Goal: Task Accomplishment & Management: Manage account settings

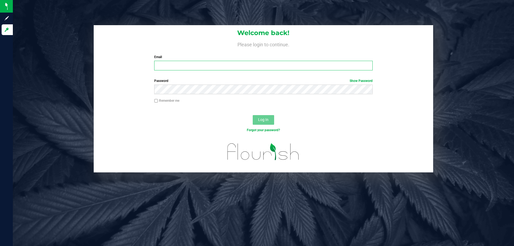
click at [174, 65] on input "Email" at bounding box center [263, 66] width 218 height 10
type input "[EMAIL_ADDRESS][DOMAIN_NAME]"
click at [253, 115] on button "Log In" at bounding box center [263, 120] width 21 height 10
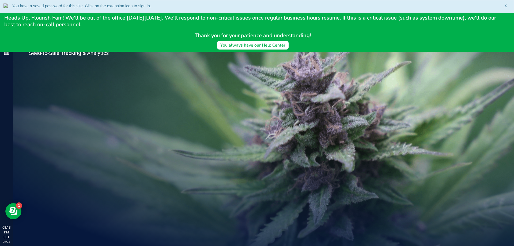
click at [506, 7] on icon at bounding box center [507, 6] width 4 height 4
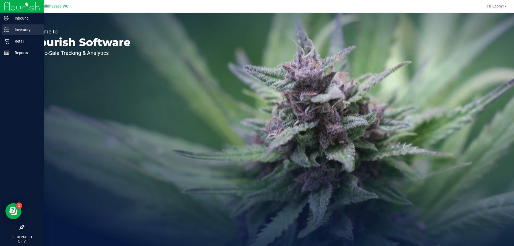
click at [20, 31] on p "Inventory" at bounding box center [25, 29] width 32 height 6
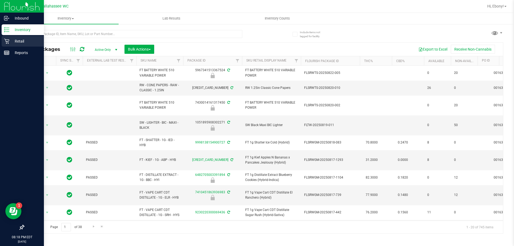
click at [12, 44] on p "Retail" at bounding box center [25, 41] width 32 height 6
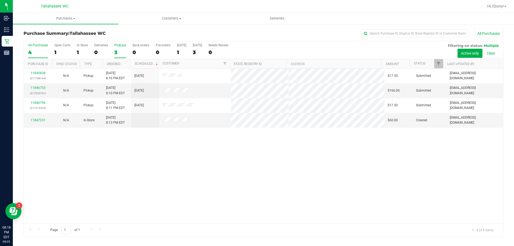
click at [117, 45] on div "PickUps" at bounding box center [120, 45] width 12 height 4
click at [0, 0] on input "PickUps 3" at bounding box center [0, 0] width 0 height 0
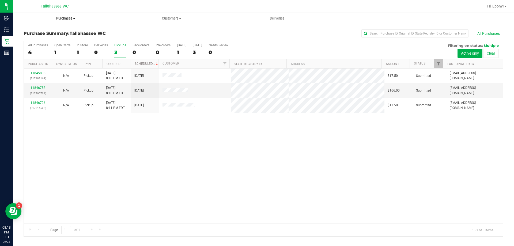
click at [73, 19] on span at bounding box center [74, 18] width 2 height 1
click at [63, 39] on li "Fulfillment" at bounding box center [66, 39] width 106 height 6
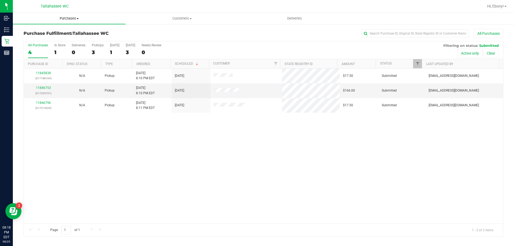
click at [73, 18] on span "Purchases" at bounding box center [69, 18] width 113 height 5
click at [64, 30] on span "Summary of purchases" at bounding box center [40, 32] width 55 height 5
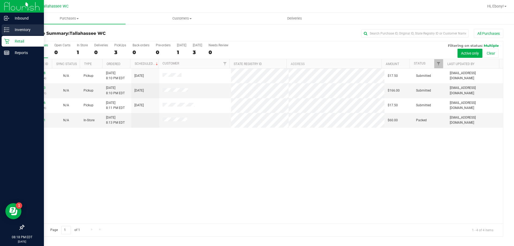
click at [3, 26] on div "Inventory" at bounding box center [23, 29] width 42 height 11
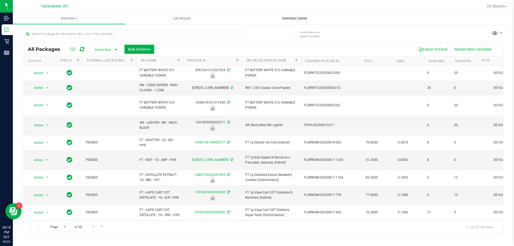
click at [301, 20] on span "Inventory Counts" at bounding box center [295, 18] width 40 height 5
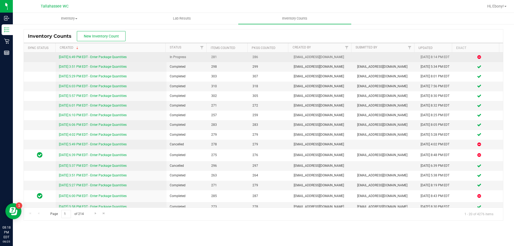
click at [122, 56] on link "[DATE] 6:49 PM EDT - Enter Package Quantities" at bounding box center [93, 57] width 68 height 4
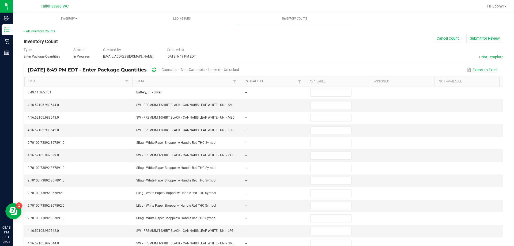
click at [239, 71] on span "Unlocked" at bounding box center [231, 69] width 15 height 4
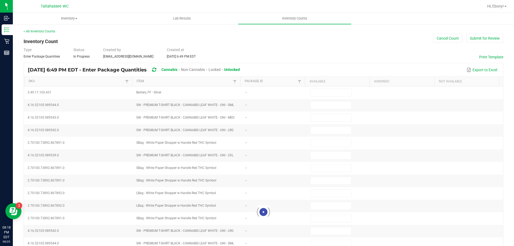
type input "4"
type input "9"
type input "4"
type input "5"
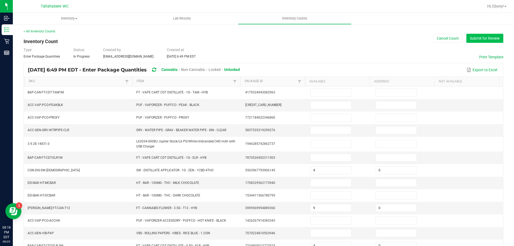
click at [478, 37] on button "Submit for Review" at bounding box center [484, 38] width 37 height 9
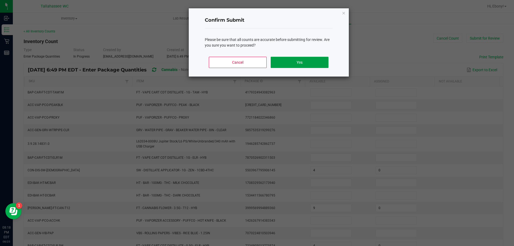
click at [317, 63] on button "Yes" at bounding box center [300, 62] width 58 height 11
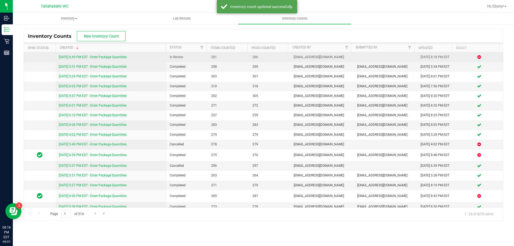
click at [112, 56] on link "[DATE] 6:49 PM EDT - Enter Package Quantities" at bounding box center [93, 57] width 68 height 4
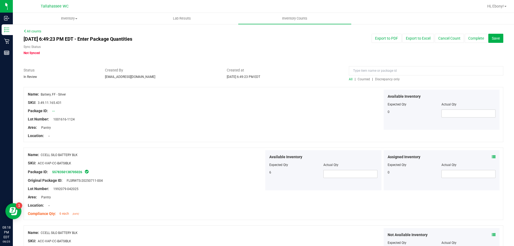
click at [387, 79] on span "Discrepancy only" at bounding box center [387, 79] width 25 height 4
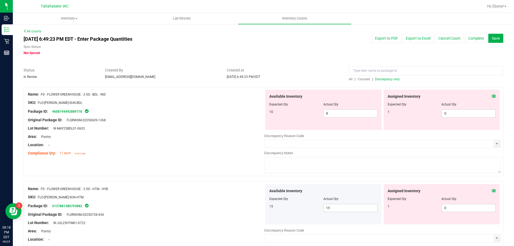
click at [492, 95] on icon at bounding box center [494, 96] width 4 height 4
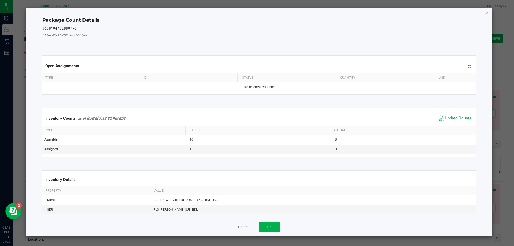
click at [453, 120] on span "Update Counts" at bounding box center [458, 118] width 26 height 5
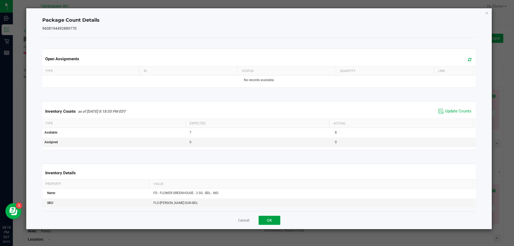
drag, startPoint x: 273, startPoint y: 219, endPoint x: 288, endPoint y: 211, distance: 16.2
click at [274, 219] on button "OK" at bounding box center [270, 220] width 22 height 9
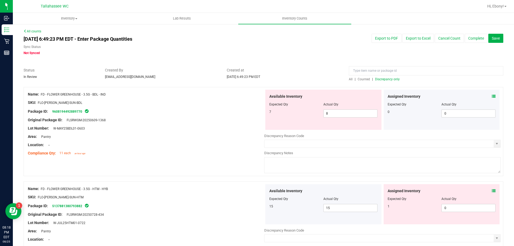
click at [492, 190] on icon at bounding box center [494, 191] width 4 height 4
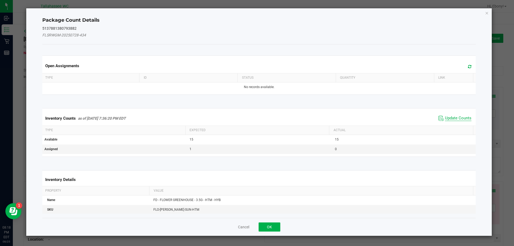
drag, startPoint x: 456, startPoint y: 111, endPoint x: 455, endPoint y: 115, distance: 4.4
click at [456, 112] on div "Inventory Counts as of [DATE] 7:36:20 PM EDT Update Counts" at bounding box center [259, 118] width 436 height 14
click at [454, 116] on span "Update Counts" at bounding box center [458, 118] width 26 height 5
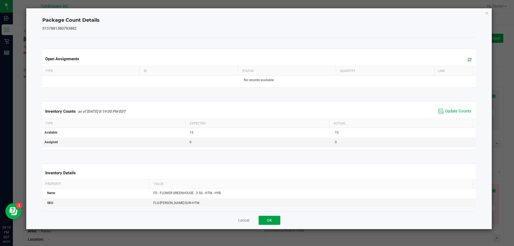
click at [271, 224] on button "OK" at bounding box center [270, 220] width 22 height 9
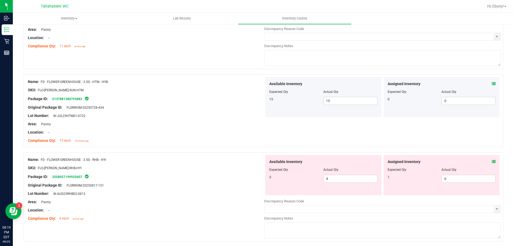
scroll to position [161, 0]
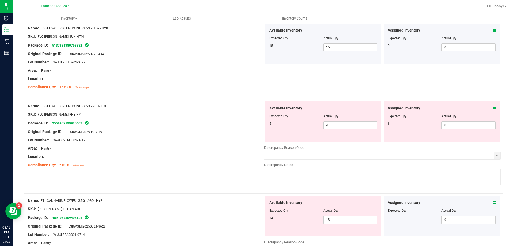
click at [492, 107] on icon at bounding box center [494, 108] width 4 height 4
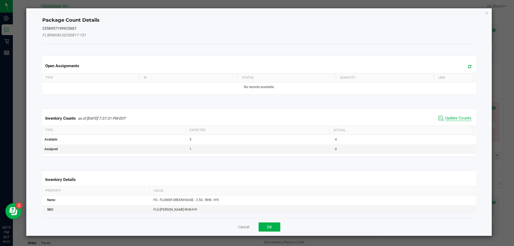
click at [453, 119] on span "Update Counts" at bounding box center [458, 118] width 26 height 5
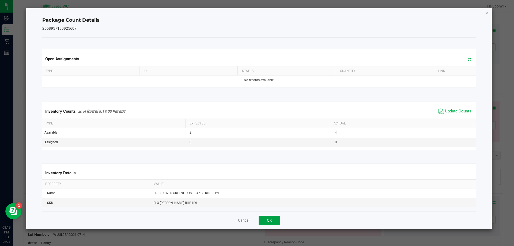
click at [276, 221] on button "OK" at bounding box center [270, 220] width 22 height 9
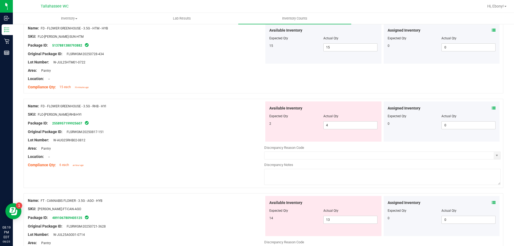
click at [492, 203] on icon at bounding box center [494, 203] width 4 height 4
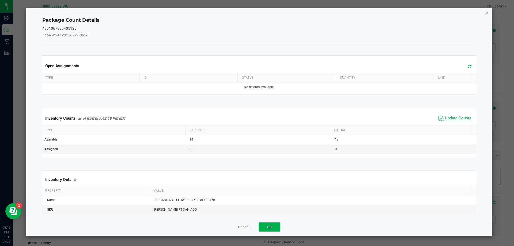
click at [457, 119] on span "Update Counts" at bounding box center [458, 118] width 26 height 5
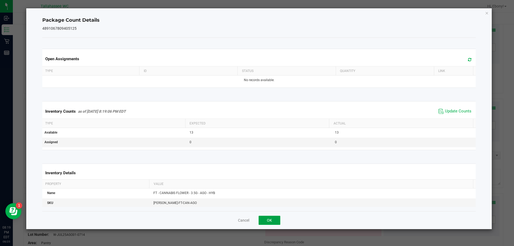
drag, startPoint x: 274, startPoint y: 222, endPoint x: 324, endPoint y: 205, distance: 52.4
click at [275, 222] on button "OK" at bounding box center [270, 220] width 22 height 9
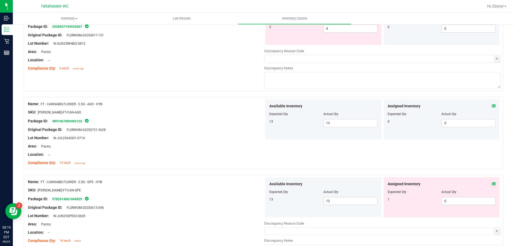
scroll to position [268, 0]
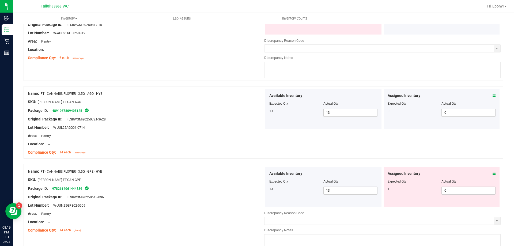
click at [492, 172] on icon at bounding box center [494, 174] width 4 height 4
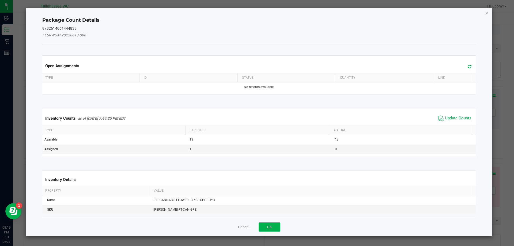
click at [454, 119] on span "Update Counts" at bounding box center [458, 118] width 26 height 5
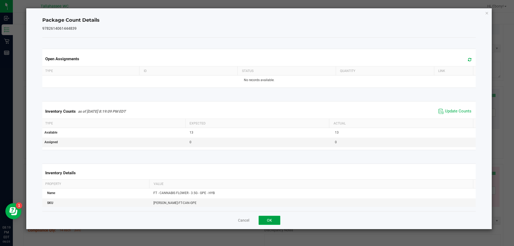
click at [277, 220] on button "OK" at bounding box center [270, 220] width 22 height 9
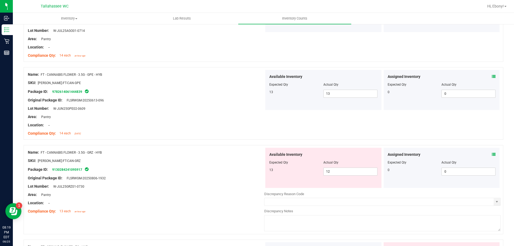
scroll to position [375, 0]
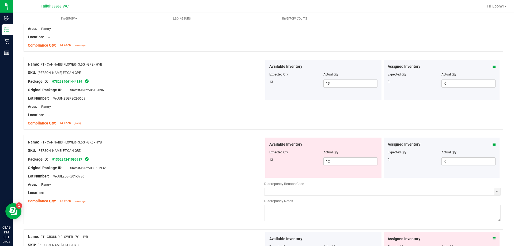
click at [492, 144] on icon at bounding box center [494, 144] width 4 height 4
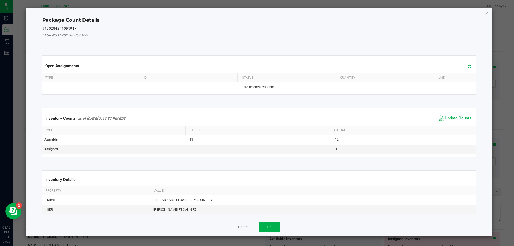
click at [456, 116] on span "Update Counts" at bounding box center [458, 118] width 26 height 5
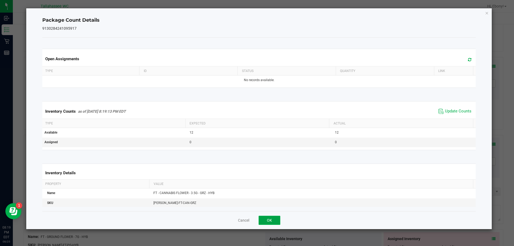
click at [275, 217] on button "OK" at bounding box center [270, 220] width 22 height 9
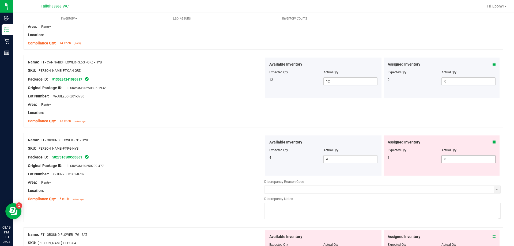
scroll to position [455, 0]
click at [492, 141] on icon at bounding box center [494, 142] width 4 height 4
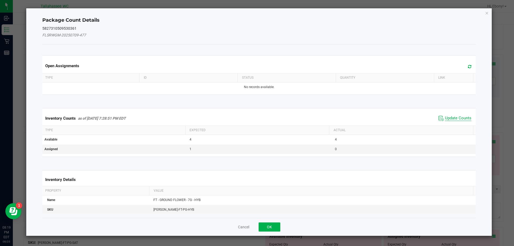
click at [455, 117] on span "Update Counts" at bounding box center [458, 118] width 26 height 5
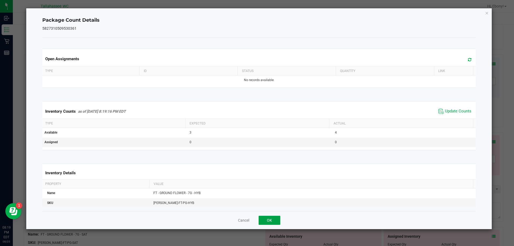
click at [277, 222] on button "OK" at bounding box center [270, 220] width 22 height 9
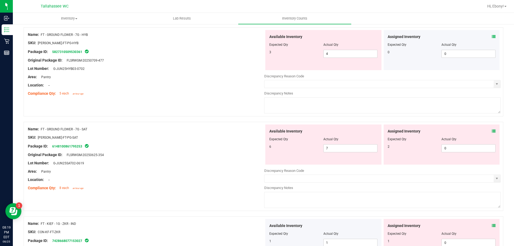
scroll to position [562, 0]
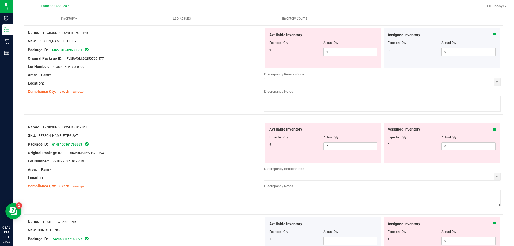
click at [492, 130] on icon at bounding box center [494, 129] width 4 height 4
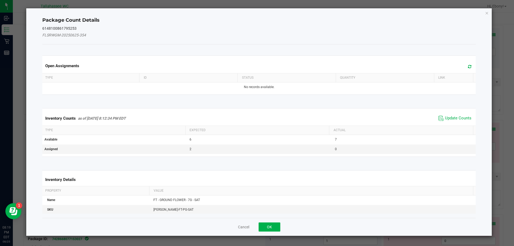
click at [461, 115] on span "Update Counts" at bounding box center [455, 118] width 36 height 8
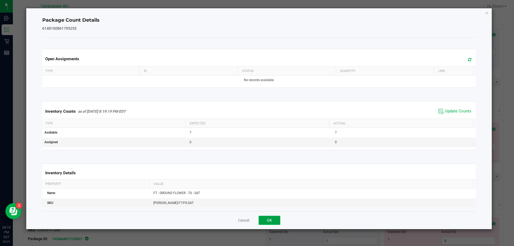
click at [271, 223] on button "OK" at bounding box center [270, 220] width 22 height 9
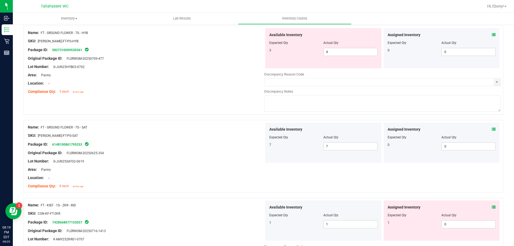
click at [492, 207] on icon at bounding box center [494, 207] width 4 height 4
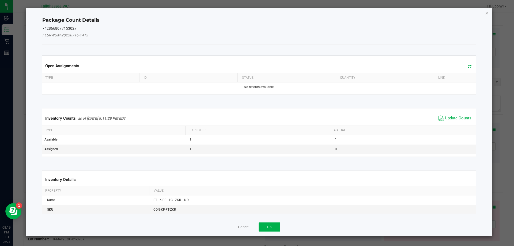
click at [454, 118] on span "Update Counts" at bounding box center [458, 118] width 26 height 5
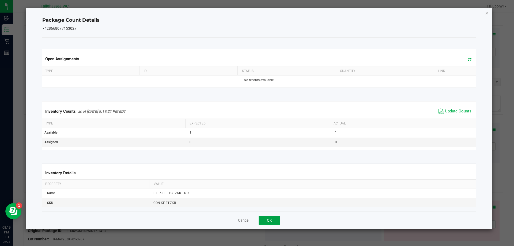
click at [276, 220] on button "OK" at bounding box center [270, 220] width 22 height 9
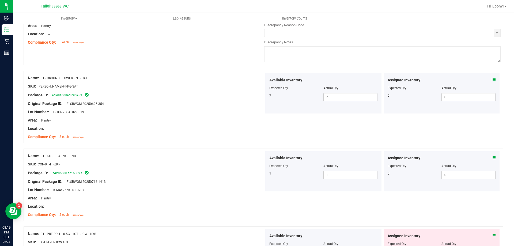
scroll to position [669, 0]
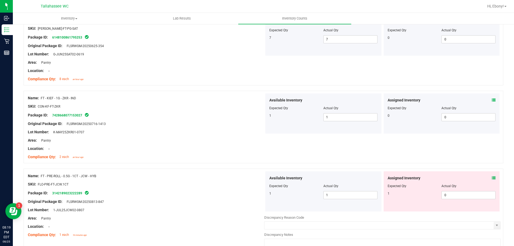
click at [492, 177] on icon at bounding box center [494, 178] width 4 height 4
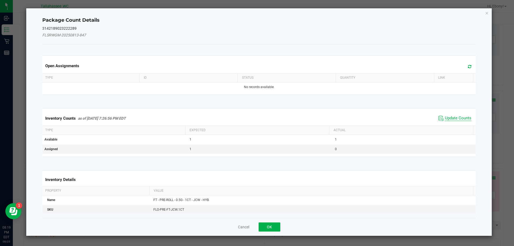
click at [464, 117] on span "Update Counts" at bounding box center [458, 118] width 26 height 5
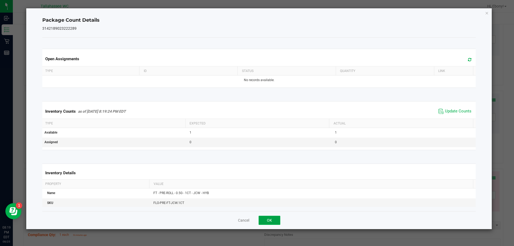
click at [267, 222] on button "OK" at bounding box center [270, 220] width 22 height 9
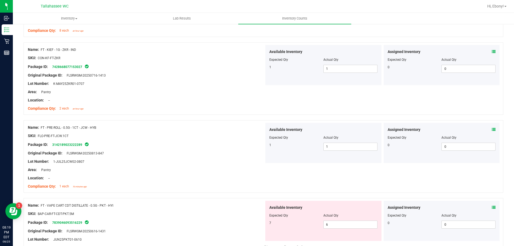
scroll to position [776, 0]
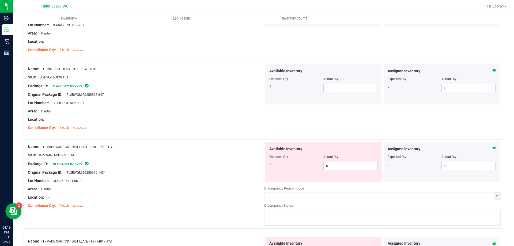
click at [492, 148] on icon at bounding box center [494, 149] width 4 height 4
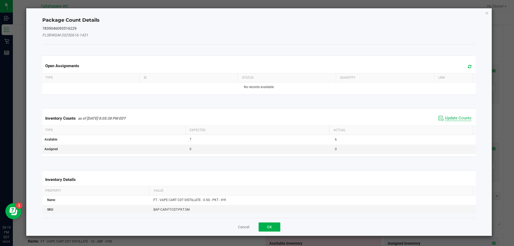
click at [456, 116] on span "Update Counts" at bounding box center [458, 118] width 26 height 5
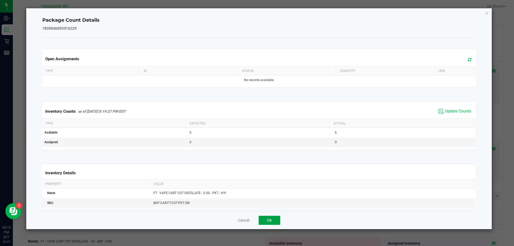
click at [269, 220] on button "OK" at bounding box center [270, 220] width 22 height 9
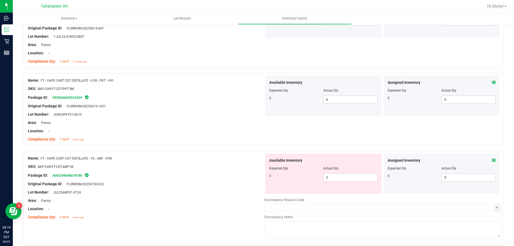
scroll to position [856, 0]
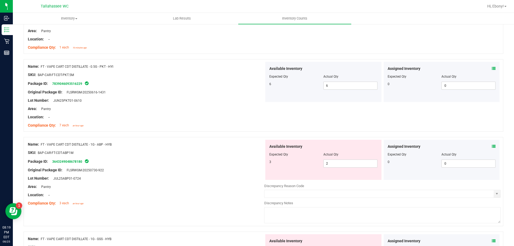
click at [492, 147] on icon at bounding box center [494, 147] width 4 height 4
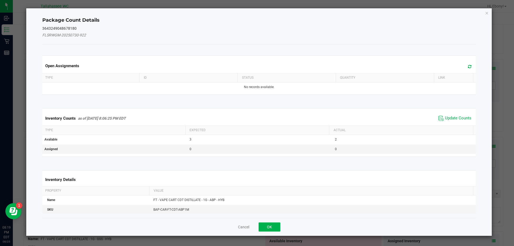
drag, startPoint x: 464, startPoint y: 118, endPoint x: 462, endPoint y: 121, distance: 3.2
click at [464, 118] on span "Update Counts" at bounding box center [458, 118] width 26 height 5
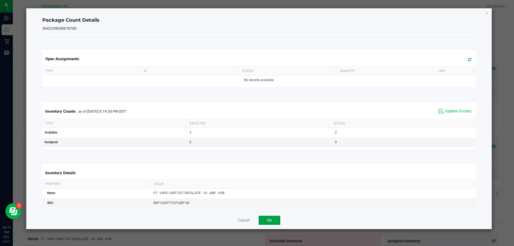
click at [279, 218] on button "OK" at bounding box center [270, 220] width 22 height 9
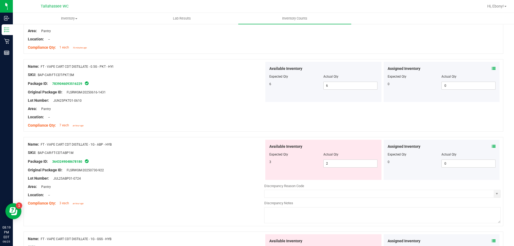
click at [492, 240] on icon at bounding box center [494, 241] width 4 height 4
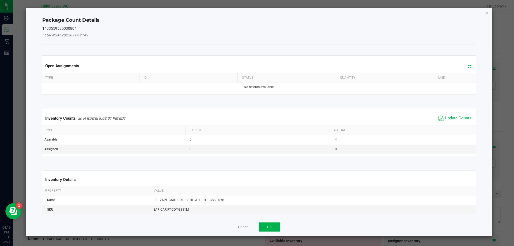
click at [453, 118] on span "Update Counts" at bounding box center [458, 118] width 26 height 5
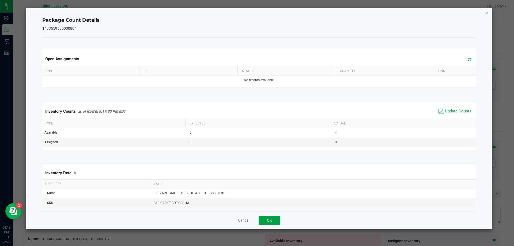
click at [275, 220] on button "OK" at bounding box center [270, 220] width 22 height 9
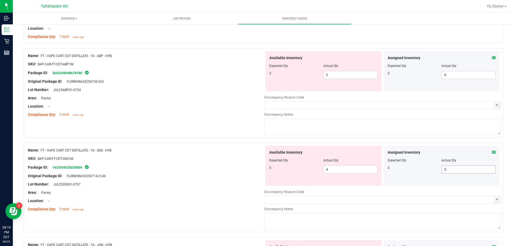
scroll to position [1017, 0]
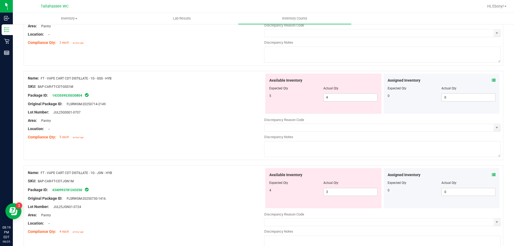
click at [492, 82] on span at bounding box center [494, 81] width 4 height 6
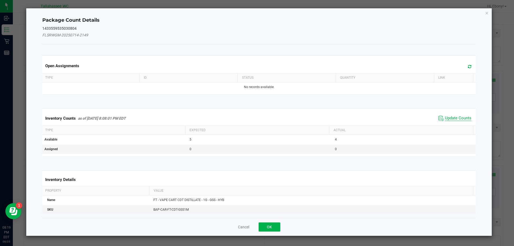
click at [456, 120] on span "Update Counts" at bounding box center [458, 118] width 26 height 5
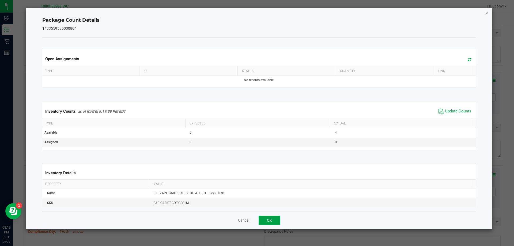
drag, startPoint x: 272, startPoint y: 217, endPoint x: 298, endPoint y: 214, distance: 25.7
click at [273, 218] on button "OK" at bounding box center [270, 220] width 22 height 9
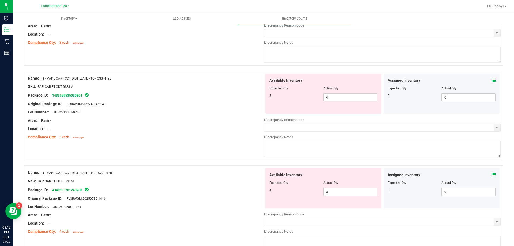
click at [492, 177] on span at bounding box center [494, 175] width 4 height 6
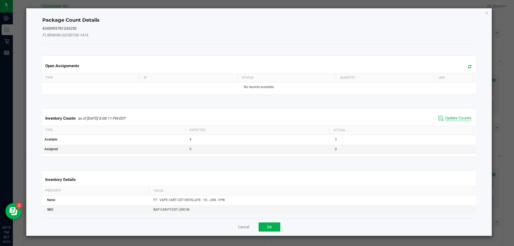
click at [451, 116] on span "Update Counts" at bounding box center [458, 118] width 26 height 5
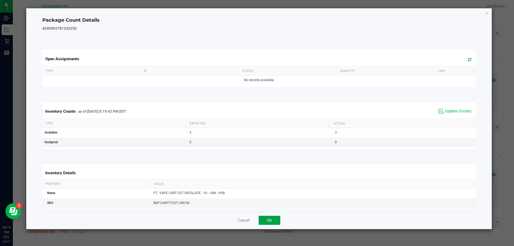
click at [277, 219] on button "OK" at bounding box center [270, 220] width 22 height 9
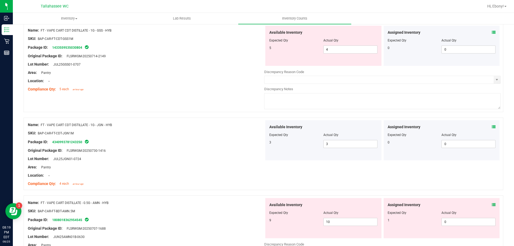
scroll to position [1124, 0]
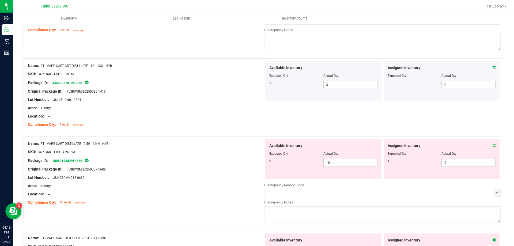
click at [492, 147] on icon at bounding box center [494, 146] width 4 height 4
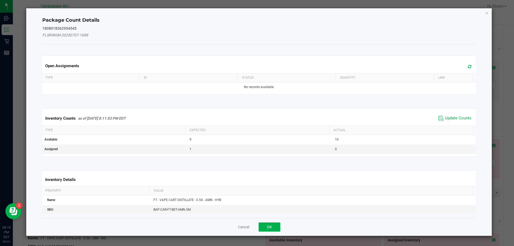
drag, startPoint x: 452, startPoint y: 118, endPoint x: 448, endPoint y: 121, distance: 4.7
click at [452, 118] on span "Update Counts" at bounding box center [458, 118] width 26 height 5
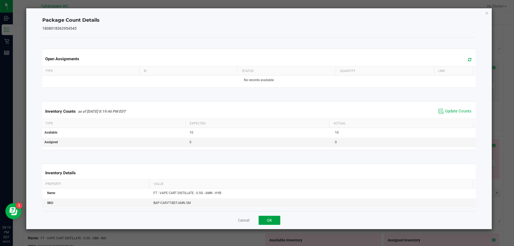
click at [271, 217] on button "OK" at bounding box center [270, 220] width 22 height 9
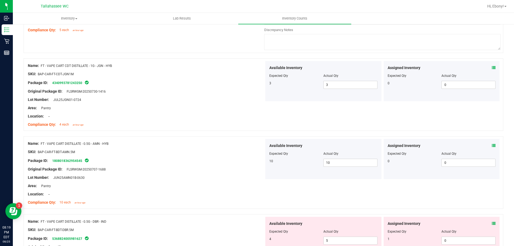
click at [492, 223] on icon at bounding box center [494, 224] width 4 height 4
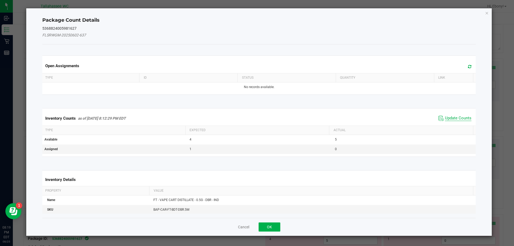
click at [456, 116] on span "Update Counts" at bounding box center [458, 118] width 26 height 5
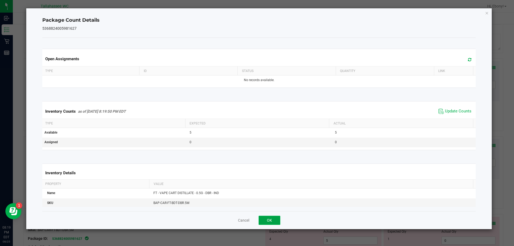
click at [268, 218] on button "OK" at bounding box center [270, 220] width 22 height 9
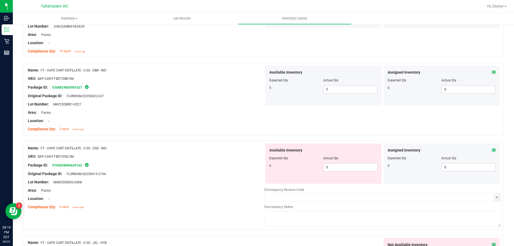
scroll to position [1285, 0]
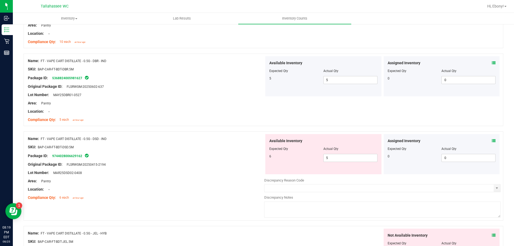
click at [492, 140] on icon at bounding box center [494, 141] width 4 height 4
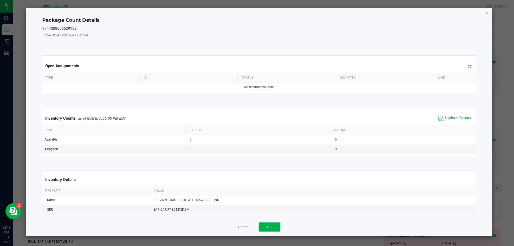
click at [458, 113] on div "Inventory Counts as of [DATE] 7:56:05 PM EDT Update Counts" at bounding box center [259, 118] width 436 height 14
click at [457, 118] on span "Update Counts" at bounding box center [458, 118] width 26 height 5
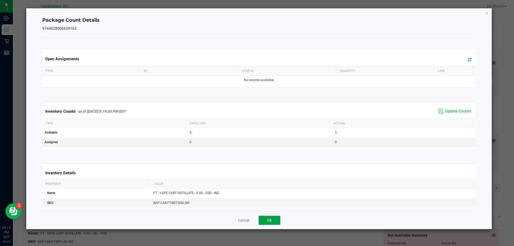
click at [277, 221] on button "OK" at bounding box center [270, 220] width 22 height 9
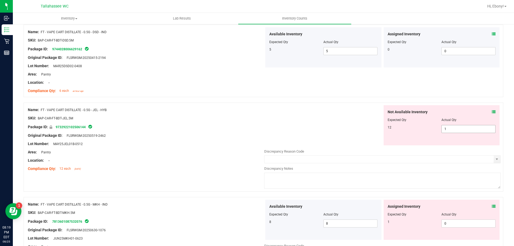
scroll to position [1392, 0]
click at [492, 111] on icon at bounding box center [494, 112] width 4 height 4
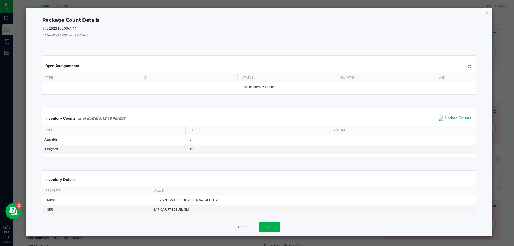
click at [460, 119] on span "Update Counts" at bounding box center [458, 118] width 26 height 5
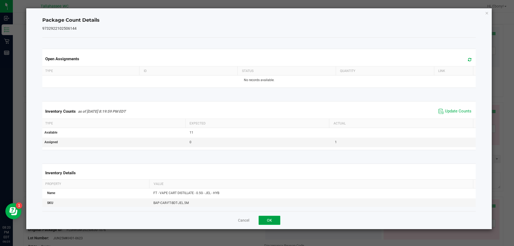
click at [275, 216] on button "OK" at bounding box center [270, 220] width 22 height 9
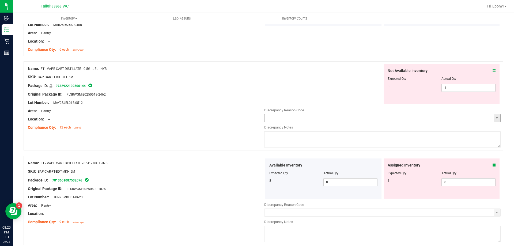
scroll to position [1472, 0]
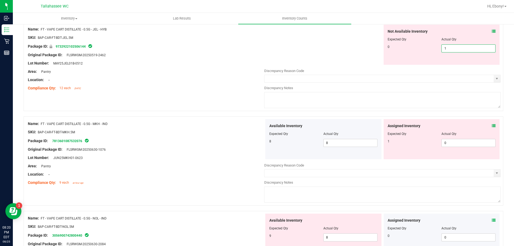
click at [466, 50] on span "1 1" at bounding box center [468, 48] width 54 height 8
type input "0"
click at [306, 46] on div "Not Available Inventory Expected Qty Actual Qty 0 0 0" at bounding box center [382, 45] width 236 height 40
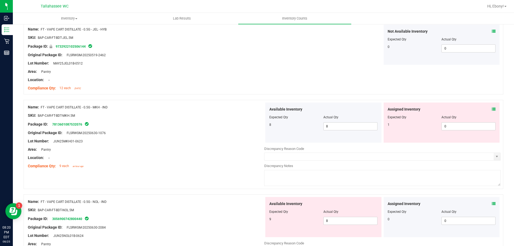
click at [492, 107] on icon at bounding box center [494, 109] width 4 height 4
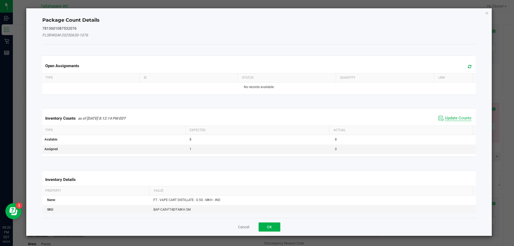
click at [453, 119] on span "Update Counts" at bounding box center [458, 118] width 26 height 5
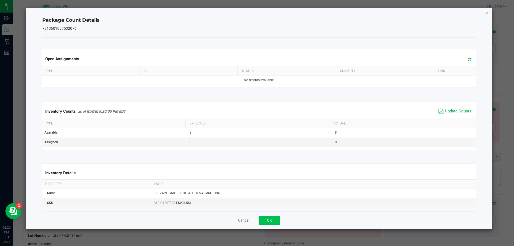
drag, startPoint x: 273, startPoint y: 213, endPoint x: 272, endPoint y: 217, distance: 3.8
click at [272, 214] on div "Cancel OK" at bounding box center [259, 220] width 434 height 18
click at [272, 223] on button "OK" at bounding box center [270, 220] width 22 height 9
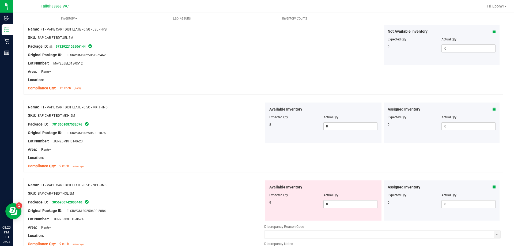
click at [492, 187] on icon at bounding box center [494, 187] width 4 height 4
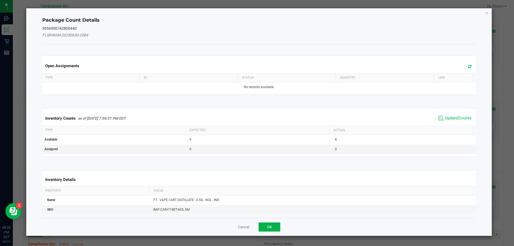
click at [454, 115] on span "Update Counts" at bounding box center [455, 118] width 36 height 8
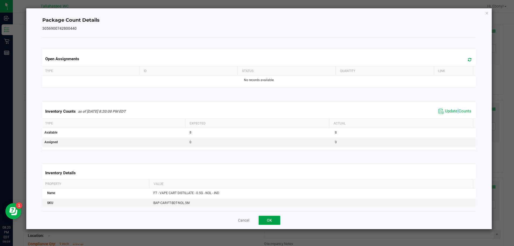
drag, startPoint x: 273, startPoint y: 221, endPoint x: 308, endPoint y: 197, distance: 42.7
click at [273, 221] on button "OK" at bounding box center [270, 220] width 22 height 9
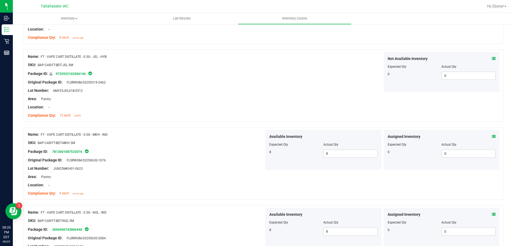
scroll to position [1500, 0]
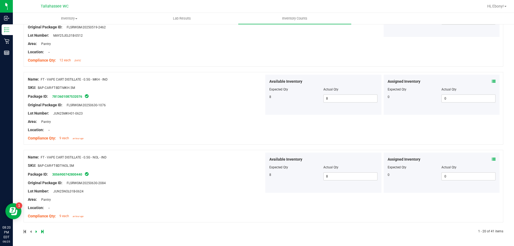
click at [36, 231] on icon at bounding box center [37, 231] width 2 height 3
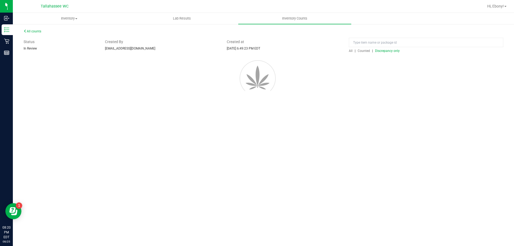
scroll to position [0, 0]
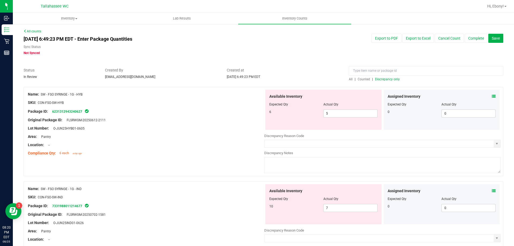
click at [492, 97] on icon at bounding box center [494, 96] width 4 height 4
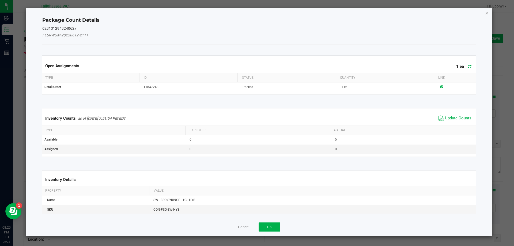
click at [452, 121] on span "Update Counts" at bounding box center [455, 118] width 36 height 8
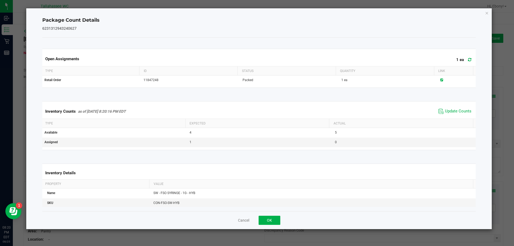
click at [452, 118] on div "Inventory Counts as of [DATE] 8:20:16 PM EDT Update Counts" at bounding box center [259, 111] width 436 height 14
click at [450, 108] on span "Update Counts" at bounding box center [455, 111] width 36 height 8
click at [271, 223] on button "OK" at bounding box center [270, 220] width 22 height 9
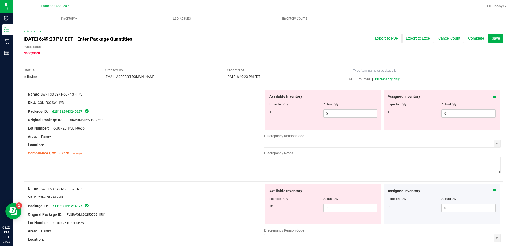
click at [492, 94] on icon at bounding box center [494, 96] width 4 height 4
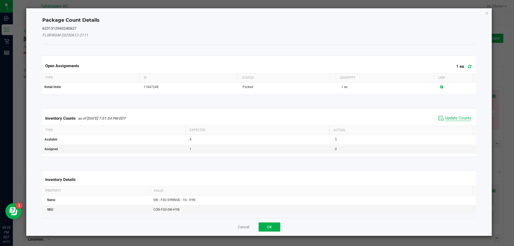
click at [457, 118] on span "Update Counts" at bounding box center [458, 118] width 26 height 5
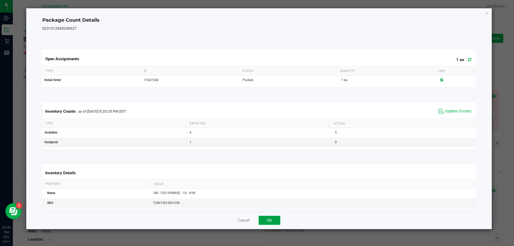
click at [263, 218] on button "OK" at bounding box center [270, 220] width 22 height 9
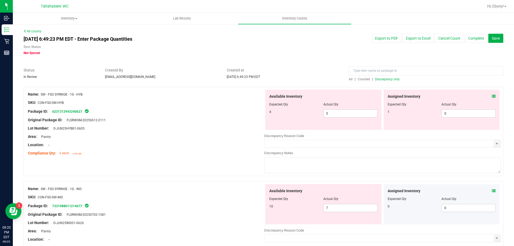
click at [492, 189] on icon at bounding box center [494, 191] width 4 height 4
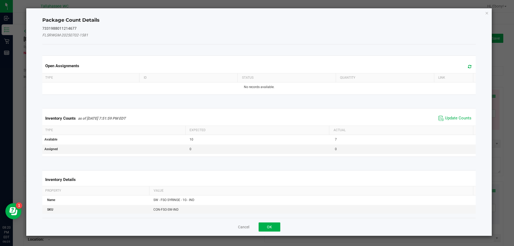
click at [461, 115] on span "Update Counts" at bounding box center [455, 118] width 36 height 8
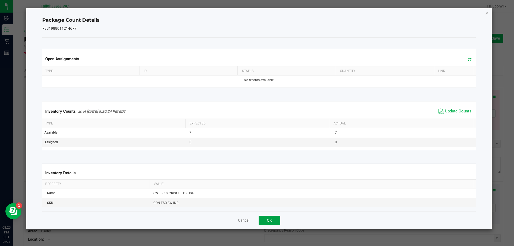
click at [275, 221] on button "OK" at bounding box center [270, 220] width 22 height 9
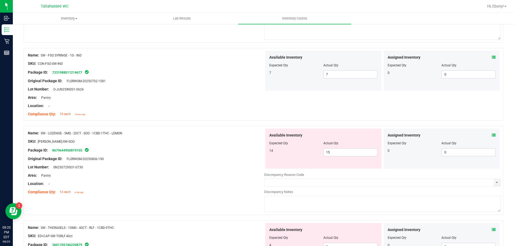
scroll to position [134, 0]
click at [492, 136] on icon at bounding box center [494, 135] width 4 height 4
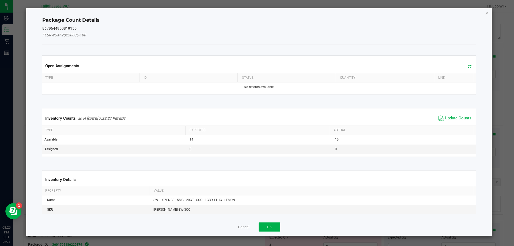
click at [458, 120] on span "Update Counts" at bounding box center [458, 118] width 26 height 5
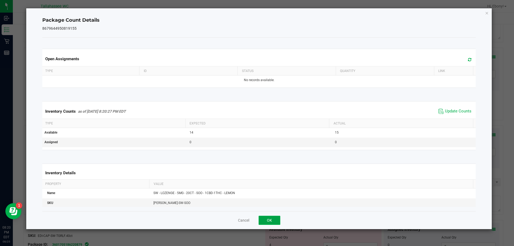
click at [276, 223] on button "OK" at bounding box center [270, 220] width 22 height 9
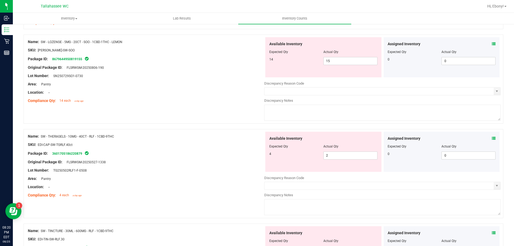
scroll to position [241, 0]
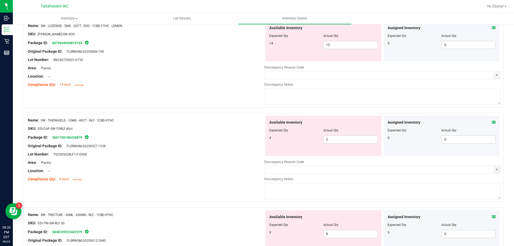
click at [492, 122] on icon at bounding box center [494, 122] width 4 height 4
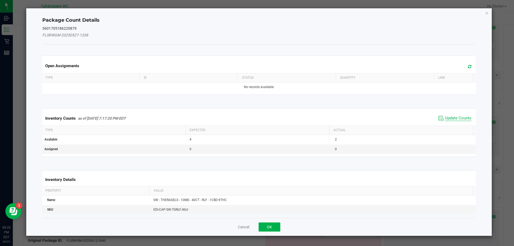
click at [455, 116] on span "Update Counts" at bounding box center [458, 118] width 26 height 5
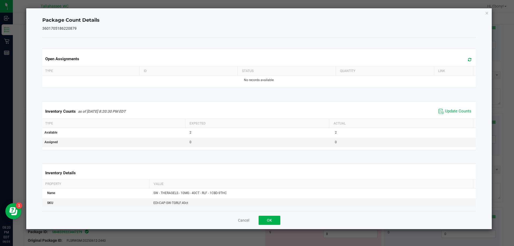
click at [273, 227] on div "Cancel OK" at bounding box center [259, 220] width 434 height 18
click at [273, 221] on button "OK" at bounding box center [270, 220] width 22 height 9
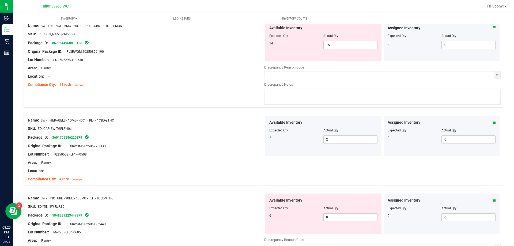
click at [492, 200] on icon at bounding box center [494, 200] width 4 height 4
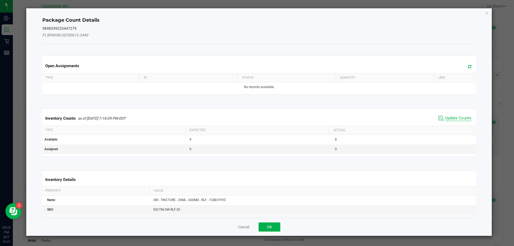
click at [449, 118] on span "Update Counts" at bounding box center [458, 118] width 26 height 5
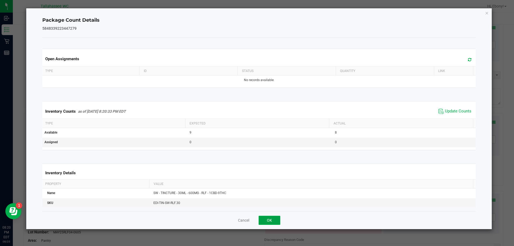
click at [276, 223] on button "OK" at bounding box center [270, 220] width 22 height 9
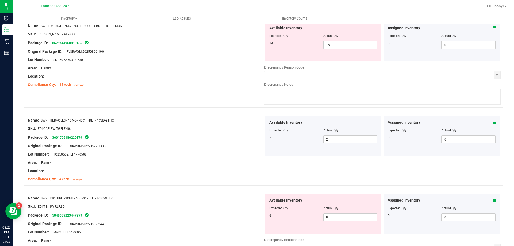
scroll to position [375, 0]
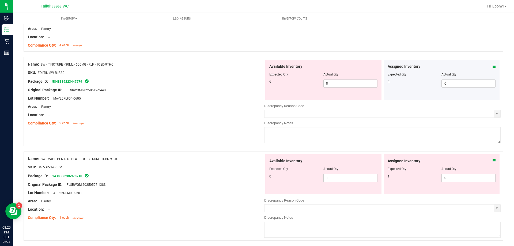
click at [492, 158] on span at bounding box center [494, 161] width 4 height 6
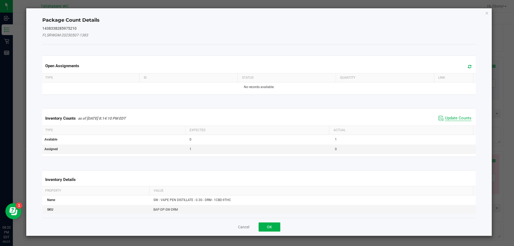
click at [459, 119] on span "Update Counts" at bounding box center [458, 118] width 26 height 5
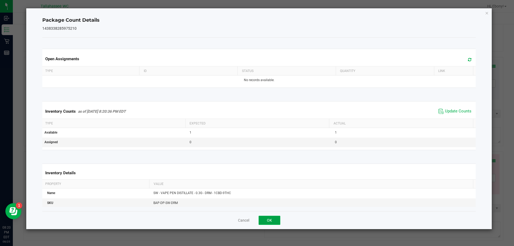
click at [271, 218] on button "OK" at bounding box center [270, 220] width 22 height 9
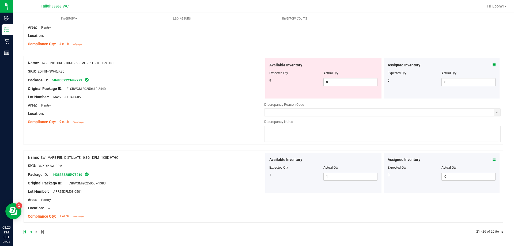
scroll to position [376, 0]
click at [492, 159] on icon at bounding box center [494, 159] width 4 height 4
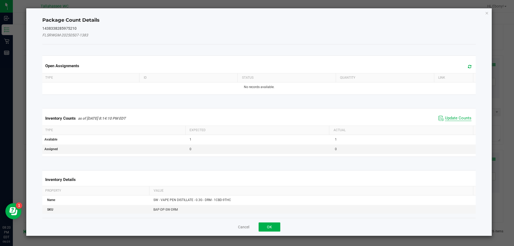
click at [459, 117] on span "Update Counts" at bounding box center [458, 118] width 26 height 5
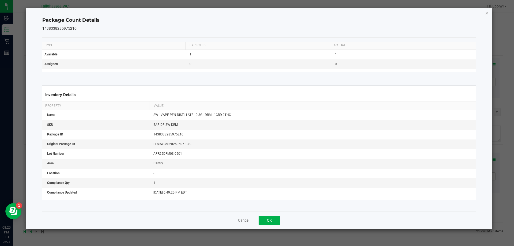
scroll to position [82, 0]
click at [268, 223] on button "OK" at bounding box center [270, 220] width 22 height 9
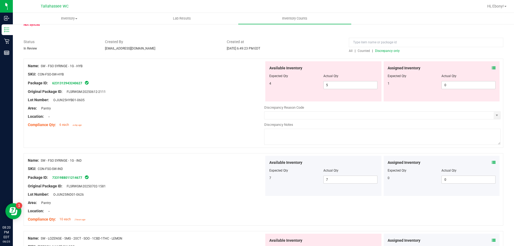
scroll to position [0, 0]
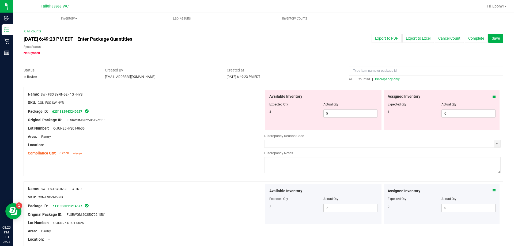
click at [492, 94] on span at bounding box center [494, 97] width 4 height 6
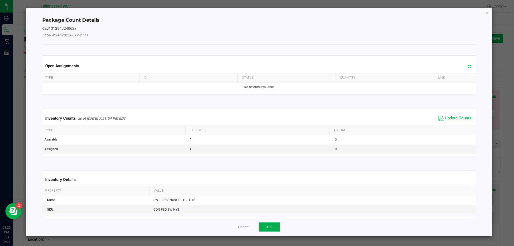
click at [448, 119] on span "Update Counts" at bounding box center [458, 118] width 26 height 5
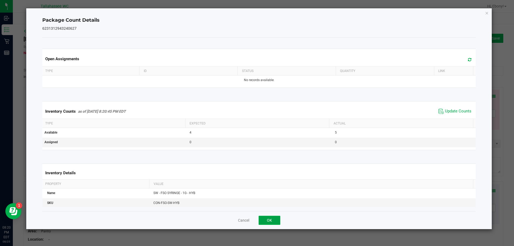
click at [264, 218] on button "OK" at bounding box center [270, 220] width 22 height 9
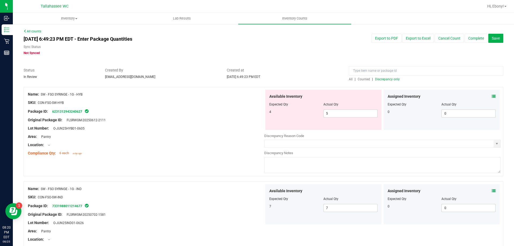
click at [390, 80] on span "Discrepancy only" at bounding box center [387, 79] width 25 height 4
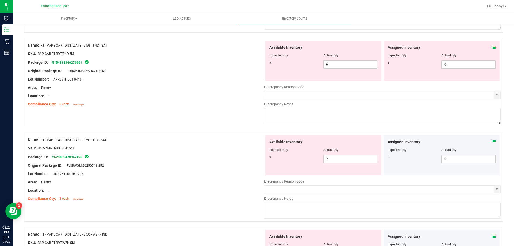
scroll to position [616, 0]
click at [492, 47] on icon at bounding box center [494, 48] width 4 height 4
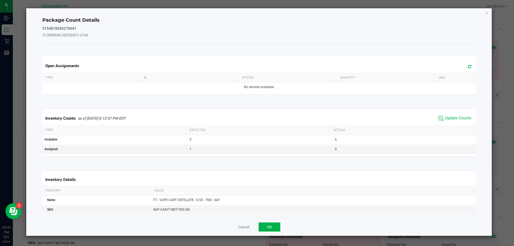
click at [449, 114] on span "Update Counts" at bounding box center [455, 118] width 36 height 8
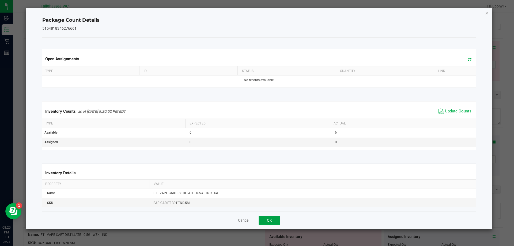
click at [277, 220] on button "OK" at bounding box center [270, 220] width 22 height 9
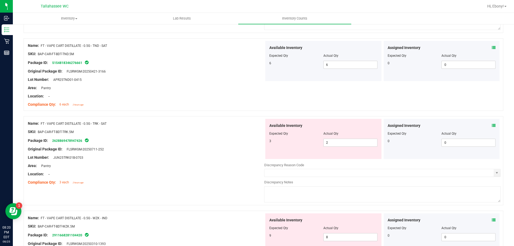
click at [492, 126] on icon at bounding box center [494, 126] width 4 height 4
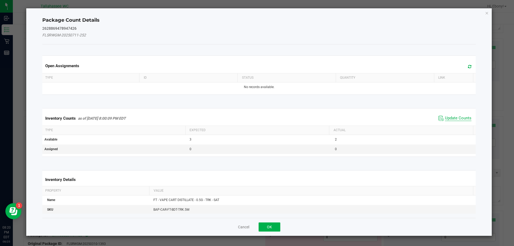
click at [461, 119] on span "Update Counts" at bounding box center [458, 118] width 26 height 5
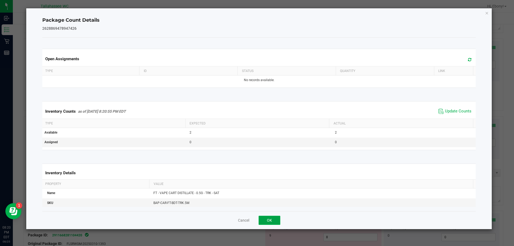
drag, startPoint x: 269, startPoint y: 218, endPoint x: 340, endPoint y: 188, distance: 77.8
click at [269, 218] on button "OK" at bounding box center [270, 220] width 22 height 9
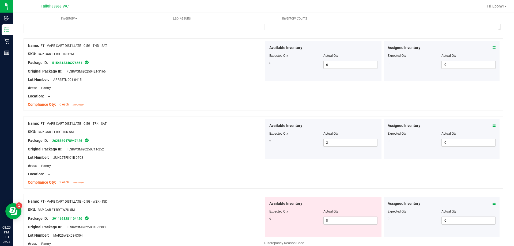
click at [492, 203] on icon at bounding box center [494, 204] width 4 height 4
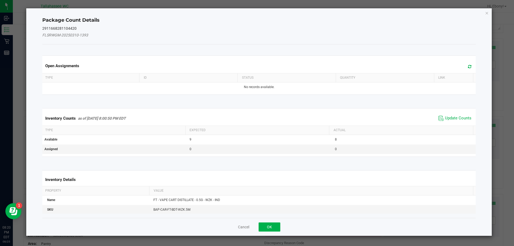
click at [448, 115] on span "Update Counts" at bounding box center [455, 118] width 36 height 8
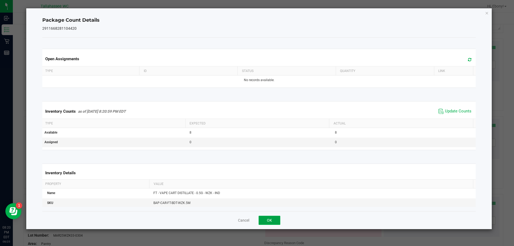
click at [271, 224] on button "OK" at bounding box center [270, 220] width 22 height 9
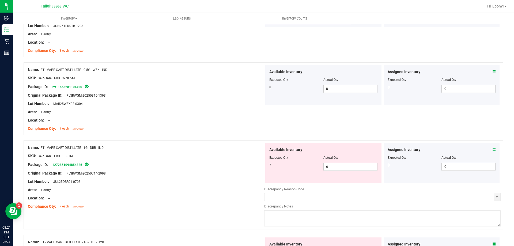
scroll to position [749, 0]
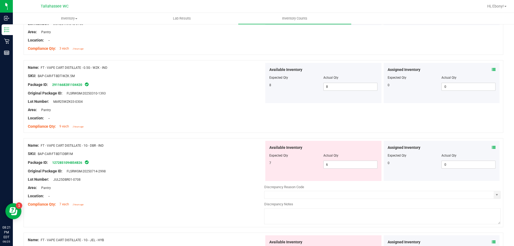
click at [492, 147] on icon at bounding box center [494, 148] width 4 height 4
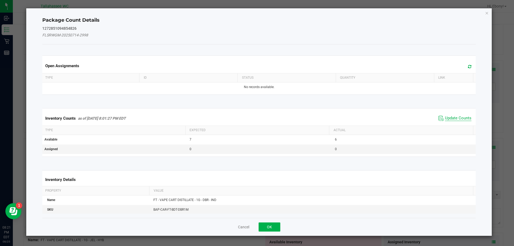
click at [457, 117] on span "Update Counts" at bounding box center [458, 118] width 26 height 5
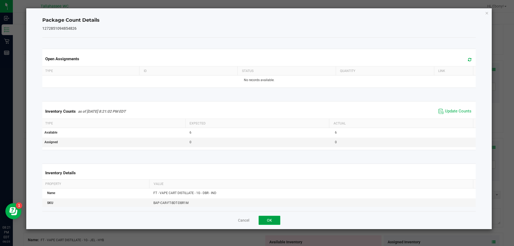
click at [275, 218] on button "OK" at bounding box center [270, 220] width 22 height 9
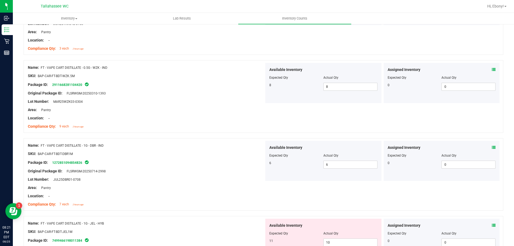
click at [492, 223] on icon at bounding box center [494, 225] width 4 height 4
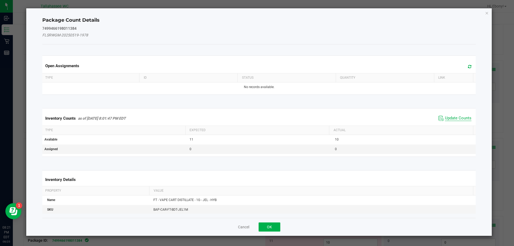
click at [449, 119] on span "Update Counts" at bounding box center [458, 118] width 26 height 5
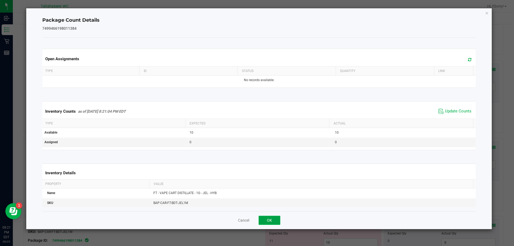
click at [275, 222] on button "OK" at bounding box center [270, 220] width 22 height 9
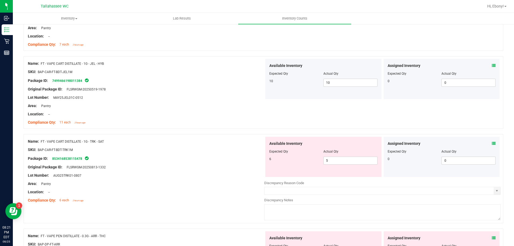
scroll to position [910, 0]
click at [492, 140] on span at bounding box center [494, 143] width 4 height 6
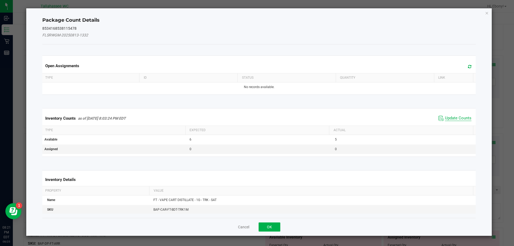
click at [461, 117] on span "Update Counts" at bounding box center [458, 118] width 26 height 5
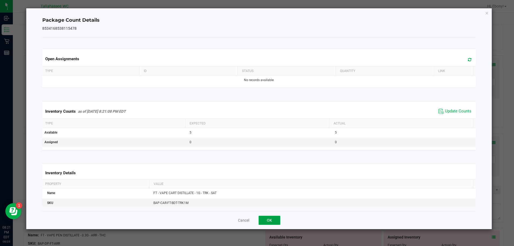
click at [269, 220] on button "OK" at bounding box center [270, 220] width 22 height 9
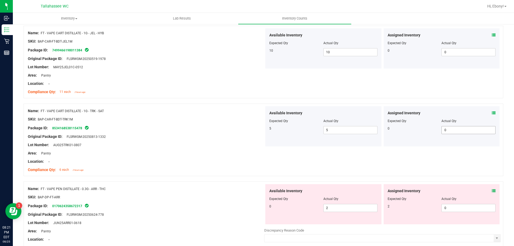
scroll to position [1017, 0]
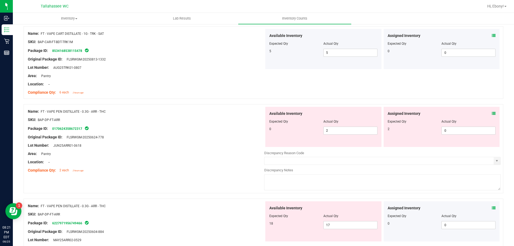
click at [492, 114] on icon at bounding box center [494, 114] width 4 height 4
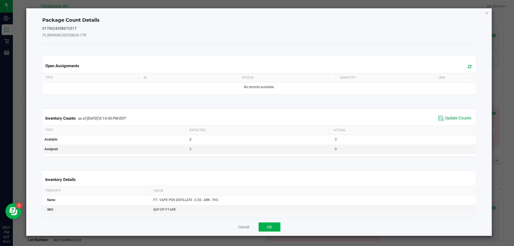
click at [445, 115] on span "Update Counts" at bounding box center [455, 118] width 36 height 8
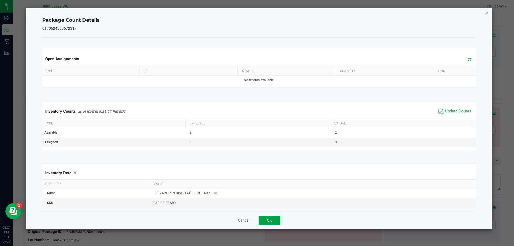
click at [278, 219] on button "OK" at bounding box center [270, 220] width 22 height 9
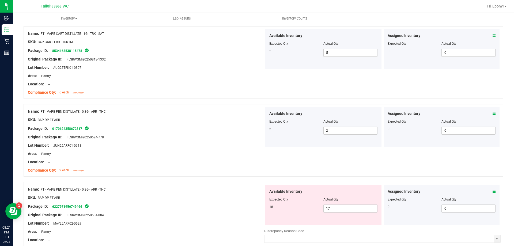
click at [492, 190] on icon at bounding box center [494, 191] width 4 height 4
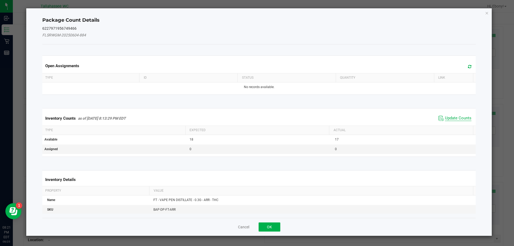
click at [459, 116] on span "Update Counts" at bounding box center [458, 118] width 26 height 5
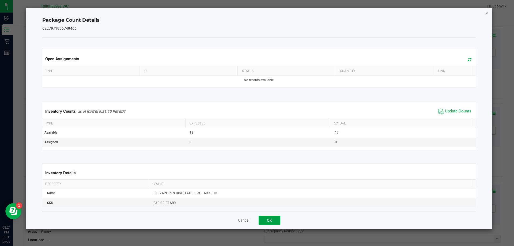
click at [267, 222] on button "OK" at bounding box center [270, 220] width 22 height 9
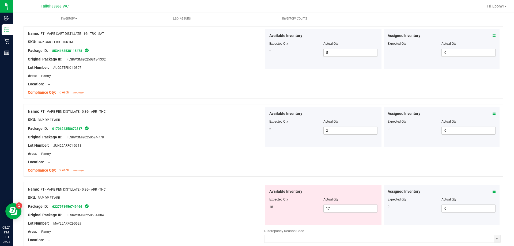
scroll to position [1124, 0]
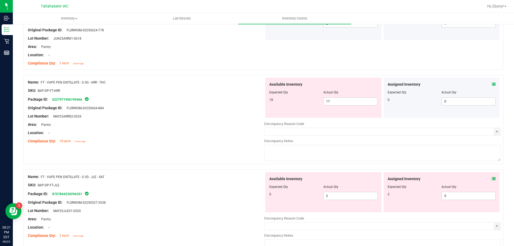
click at [486, 178] on div "Assigned Inventory" at bounding box center [441, 179] width 108 height 6
click at [492, 176] on span at bounding box center [494, 179] width 4 height 6
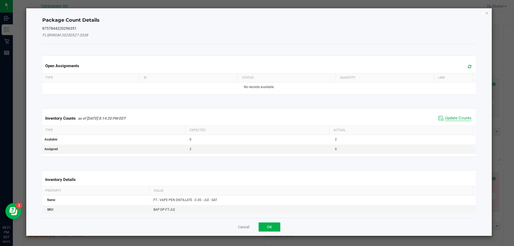
click at [455, 118] on span "Update Counts" at bounding box center [458, 118] width 26 height 5
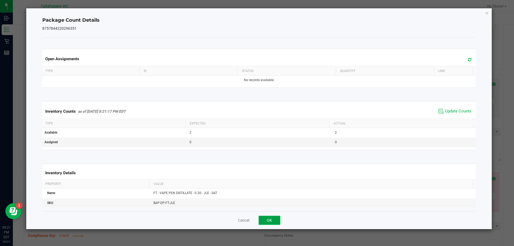
click at [262, 221] on button "OK" at bounding box center [270, 220] width 22 height 9
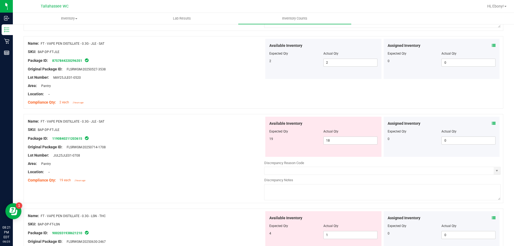
scroll to position [1258, 0]
click at [492, 121] on icon at bounding box center [494, 123] width 4 height 4
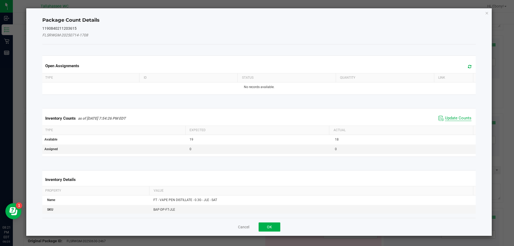
click at [458, 116] on span "Update Counts" at bounding box center [458, 118] width 26 height 5
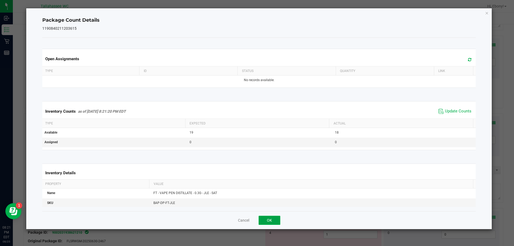
click at [275, 222] on button "OK" at bounding box center [270, 220] width 22 height 9
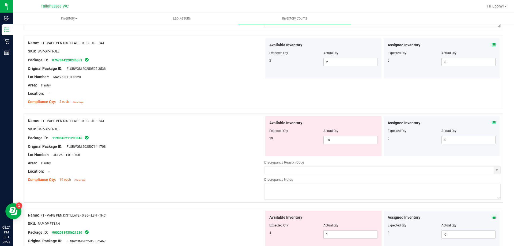
scroll to position [1338, 0]
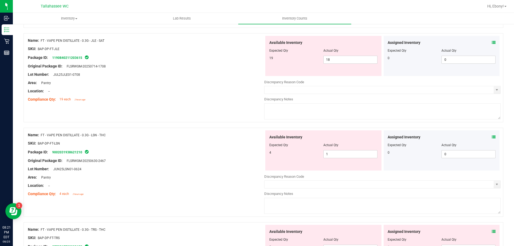
click at [492, 138] on icon at bounding box center [494, 137] width 4 height 4
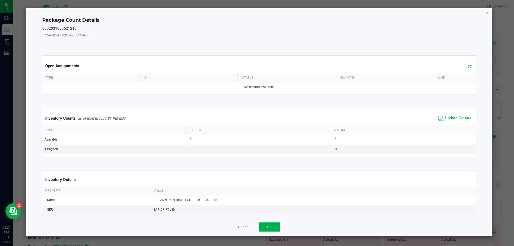
click at [457, 117] on span "Update Counts" at bounding box center [458, 118] width 26 height 5
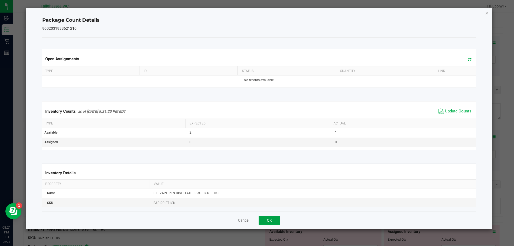
click at [280, 223] on button "OK" at bounding box center [270, 220] width 22 height 9
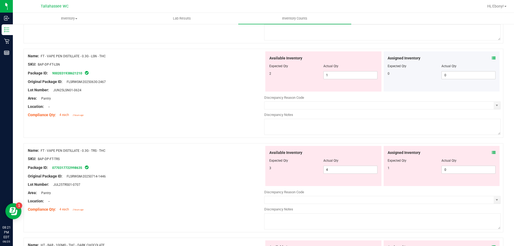
scroll to position [1418, 0]
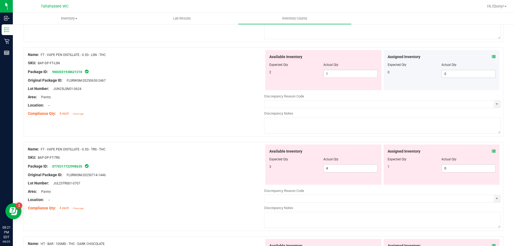
click at [492, 151] on icon at bounding box center [494, 151] width 4 height 4
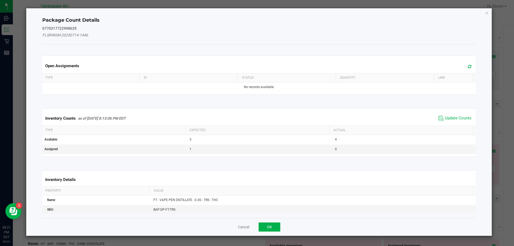
click at [459, 115] on span "Update Counts" at bounding box center [455, 118] width 36 height 8
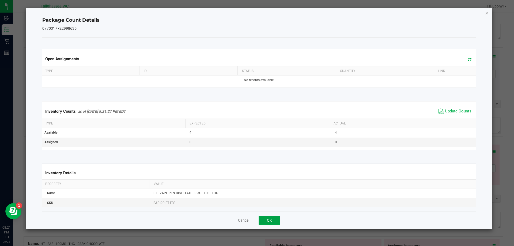
click at [277, 221] on button "OK" at bounding box center [270, 220] width 22 height 9
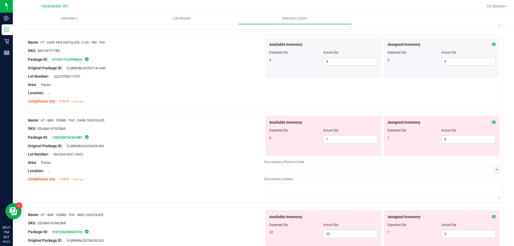
scroll to position [1525, 0]
click at [492, 122] on icon at bounding box center [494, 122] width 4 height 4
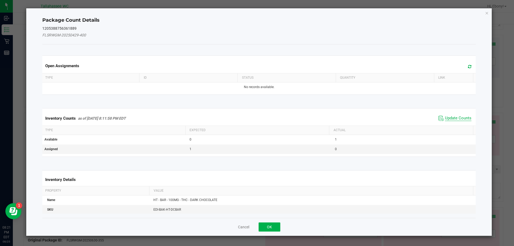
click at [450, 118] on span "Update Counts" at bounding box center [458, 118] width 26 height 5
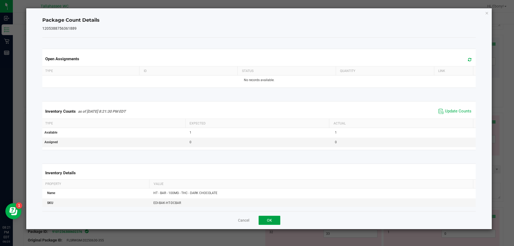
click at [278, 221] on button "OK" at bounding box center [270, 220] width 22 height 9
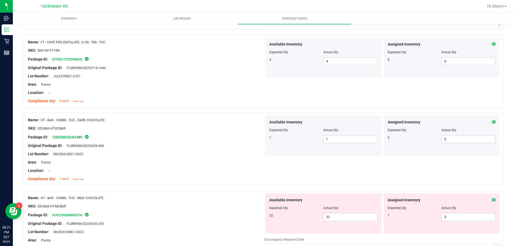
click at [492, 199] on icon at bounding box center [494, 200] width 4 height 4
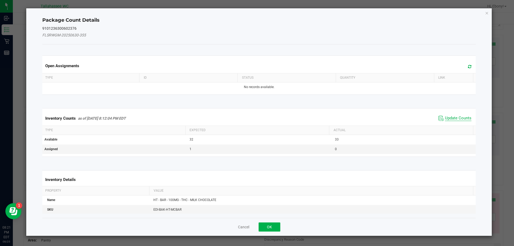
click at [454, 120] on span "Update Counts" at bounding box center [458, 118] width 26 height 5
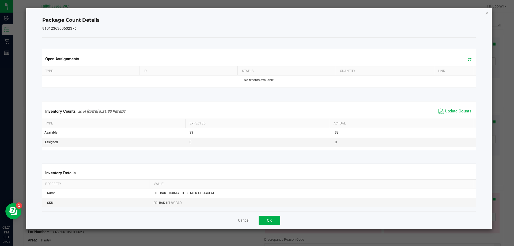
click at [267, 226] on div "Cancel OK" at bounding box center [259, 220] width 434 height 18
click at [273, 221] on button "OK" at bounding box center [270, 220] width 22 height 9
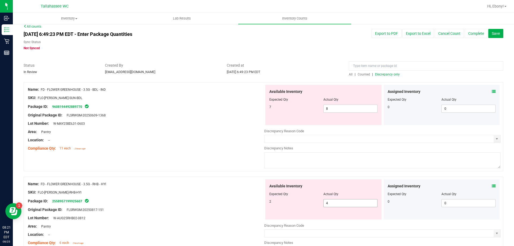
scroll to position [0, 0]
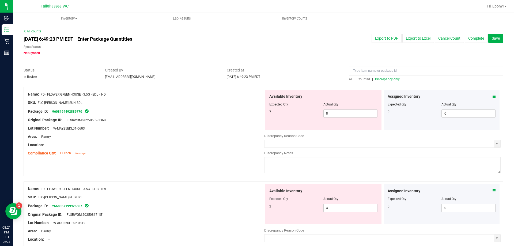
click at [390, 80] on span "Discrepancy only" at bounding box center [387, 79] width 25 height 4
click at [492, 97] on icon at bounding box center [494, 96] width 4 height 4
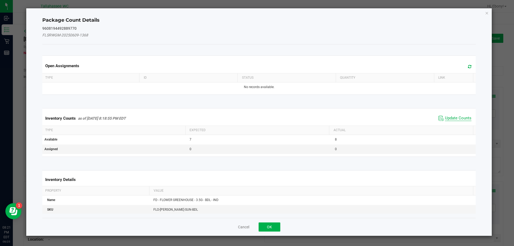
click at [445, 116] on span "Update Counts" at bounding box center [458, 118] width 26 height 5
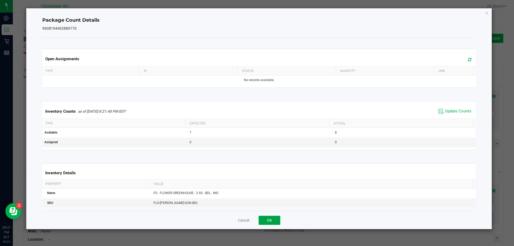
click at [272, 217] on button "OK" at bounding box center [270, 220] width 22 height 9
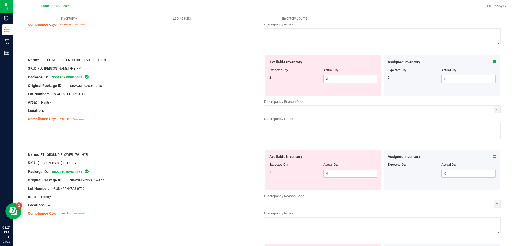
scroll to position [134, 0]
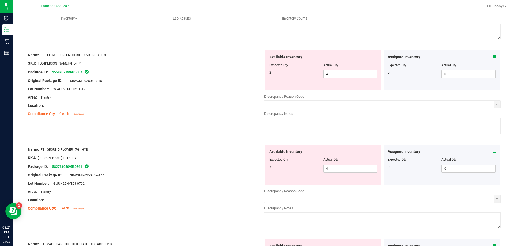
click at [492, 56] on div "Assigned Inventory Expected Qty Actual Qty 0 0 0" at bounding box center [441, 70] width 116 height 40
click at [492, 56] on icon at bounding box center [494, 57] width 4 height 4
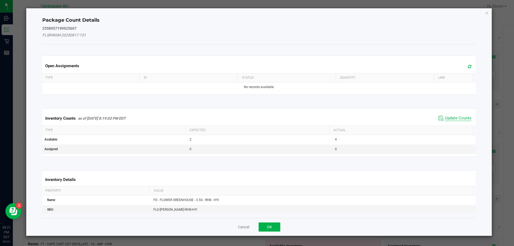
click at [451, 119] on span "Update Counts" at bounding box center [458, 118] width 26 height 5
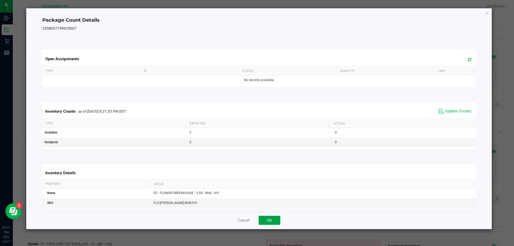
click at [277, 220] on button "OK" at bounding box center [270, 220] width 22 height 9
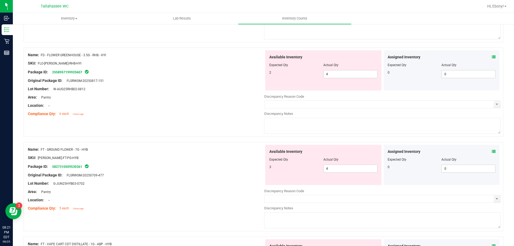
click at [487, 151] on div "Assigned Inventory" at bounding box center [441, 152] width 108 height 6
click at [492, 150] on icon at bounding box center [494, 152] width 4 height 4
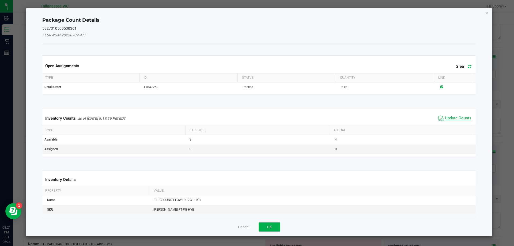
click at [458, 117] on span "Update Counts" at bounding box center [458, 118] width 26 height 5
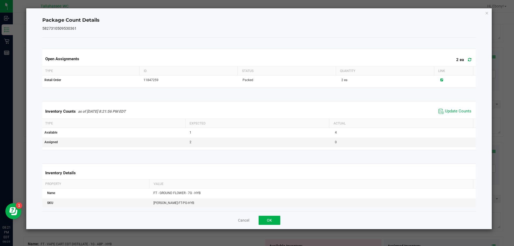
click at [281, 218] on div "Cancel OK" at bounding box center [259, 220] width 434 height 18
click at [274, 220] on button "OK" at bounding box center [270, 220] width 22 height 9
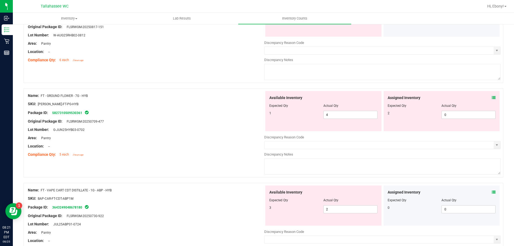
scroll to position [187, 0]
click at [492, 97] on icon at bounding box center [494, 98] width 4 height 4
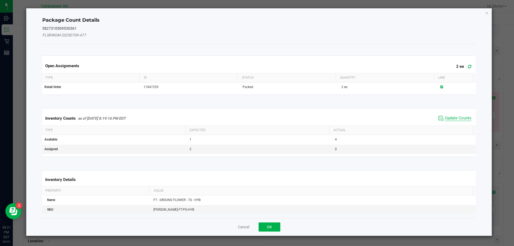
click at [454, 120] on span "Update Counts" at bounding box center [458, 118] width 26 height 5
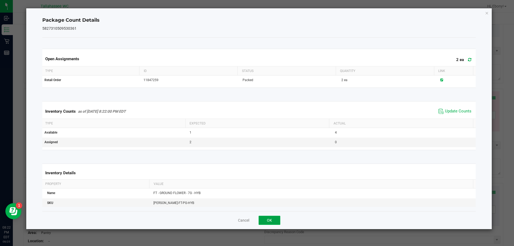
click at [268, 223] on button "OK" at bounding box center [270, 220] width 22 height 9
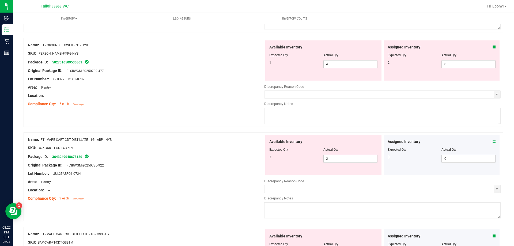
scroll to position [241, 0]
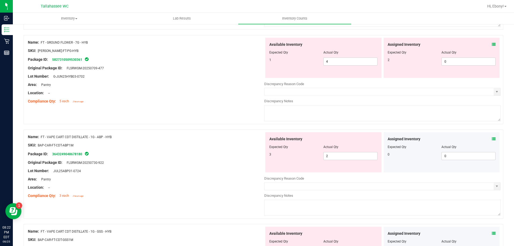
click at [492, 45] on icon at bounding box center [494, 45] width 4 height 4
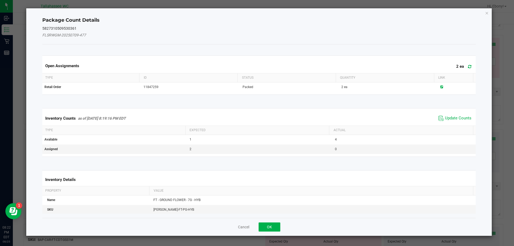
click at [452, 122] on span "Update Counts" at bounding box center [455, 118] width 36 height 8
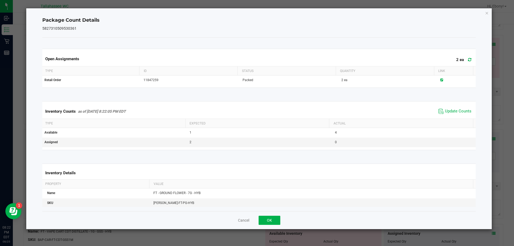
click at [453, 117] on div "Inventory Counts as of [DATE] 8:22:05 PM EDT Update Counts" at bounding box center [259, 111] width 436 height 14
click at [453, 111] on span "Update Counts" at bounding box center [458, 111] width 26 height 5
drag, startPoint x: 269, startPoint y: 220, endPoint x: 301, endPoint y: 195, distance: 40.5
click at [269, 218] on button "OK" at bounding box center [270, 220] width 22 height 9
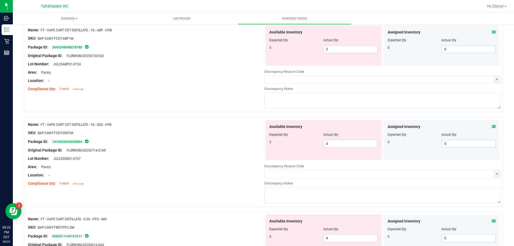
scroll to position [348, 0]
click at [491, 32] on div "Assigned Inventory Expected Qty Actual Qty 0 0 0" at bounding box center [441, 45] width 116 height 40
click at [491, 31] on div "Assigned Inventory Expected Qty Actual Qty 0 0 0" at bounding box center [441, 45] width 116 height 40
click at [492, 31] on icon at bounding box center [494, 32] width 4 height 4
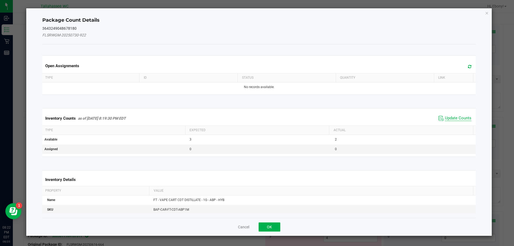
click at [456, 120] on span "Update Counts" at bounding box center [458, 118] width 26 height 5
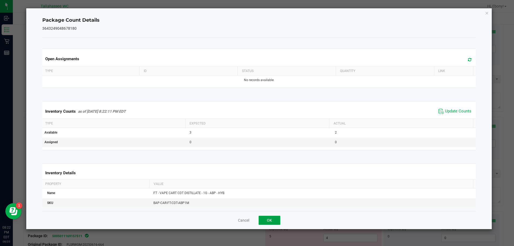
click at [275, 223] on button "OK" at bounding box center [270, 220] width 22 height 9
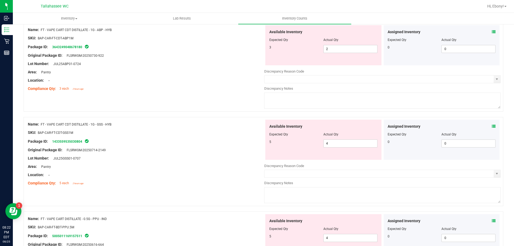
click at [487, 125] on div "Assigned Inventory" at bounding box center [441, 127] width 108 height 6
click at [492, 127] on icon at bounding box center [494, 126] width 4 height 4
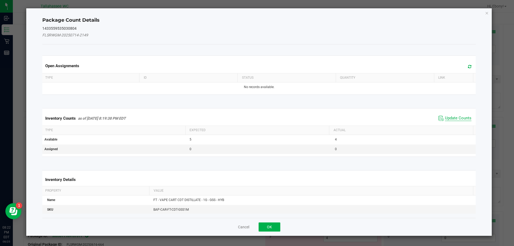
click at [453, 119] on span "Update Counts" at bounding box center [458, 118] width 26 height 5
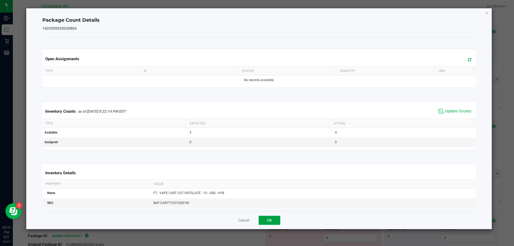
click at [276, 219] on button "OK" at bounding box center [270, 220] width 22 height 9
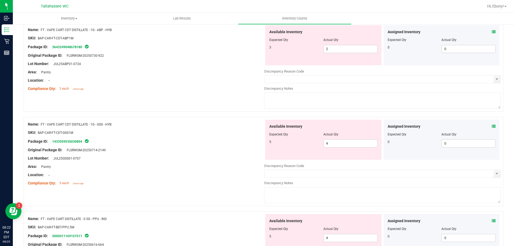
click at [492, 222] on icon at bounding box center [494, 221] width 4 height 4
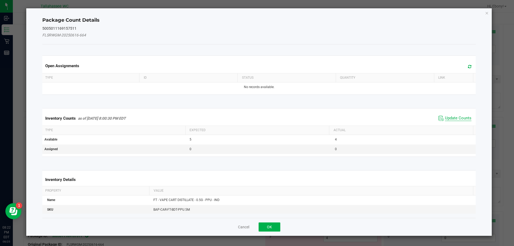
click at [450, 116] on span "Update Counts" at bounding box center [458, 118] width 26 height 5
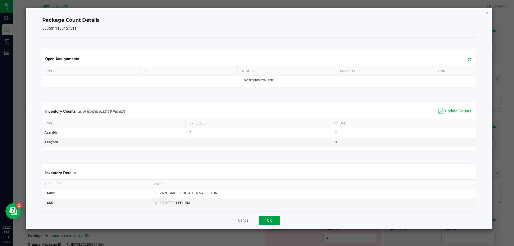
click at [278, 221] on button "OK" at bounding box center [270, 220] width 22 height 9
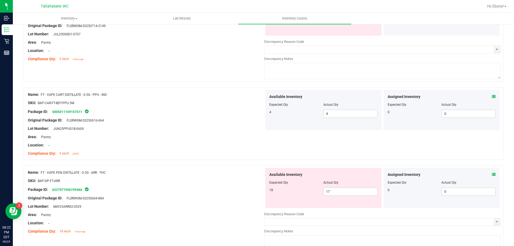
scroll to position [482, 0]
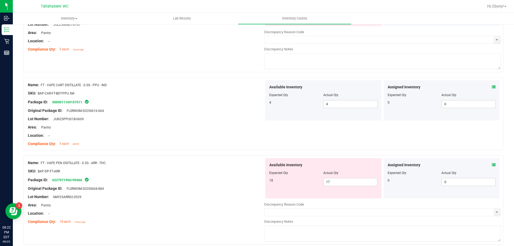
click at [492, 165] on icon at bounding box center [494, 165] width 4 height 4
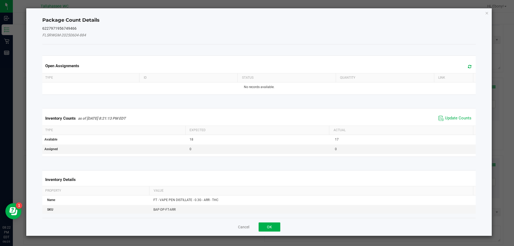
drag, startPoint x: 453, startPoint y: 118, endPoint x: 437, endPoint y: 127, distance: 18.4
click at [453, 118] on span "Update Counts" at bounding box center [458, 118] width 26 height 5
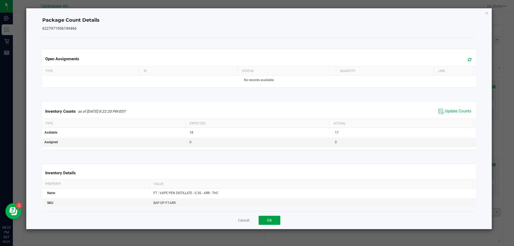
drag, startPoint x: 269, startPoint y: 220, endPoint x: 290, endPoint y: 208, distance: 24.0
click at [270, 219] on button "OK" at bounding box center [270, 220] width 22 height 9
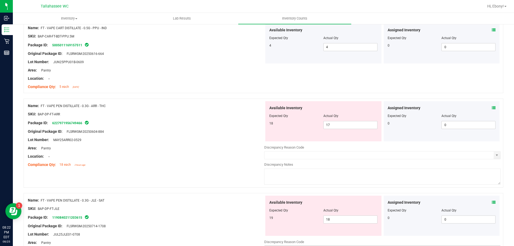
scroll to position [642, 0]
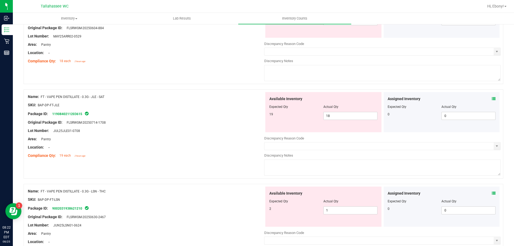
click at [492, 97] on icon at bounding box center [494, 99] width 4 height 4
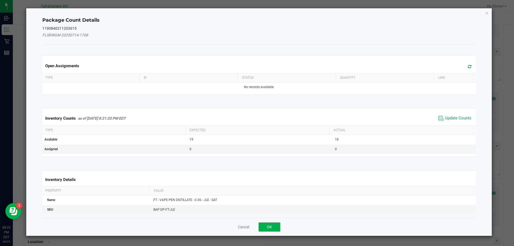
drag, startPoint x: 453, startPoint y: 116, endPoint x: 441, endPoint y: 126, distance: 15.3
click at [453, 116] on span "Update Counts" at bounding box center [458, 118] width 26 height 5
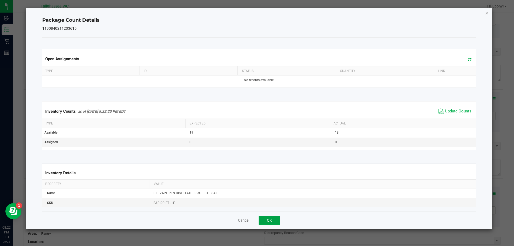
click at [275, 220] on button "OK" at bounding box center [270, 220] width 22 height 9
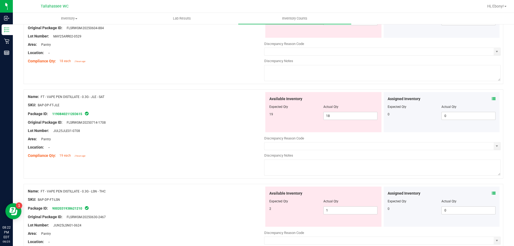
click at [492, 193] on icon at bounding box center [494, 193] width 4 height 4
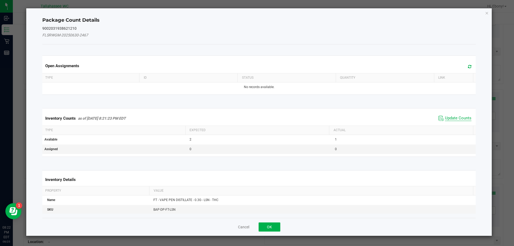
click at [456, 119] on span "Update Counts" at bounding box center [458, 118] width 26 height 5
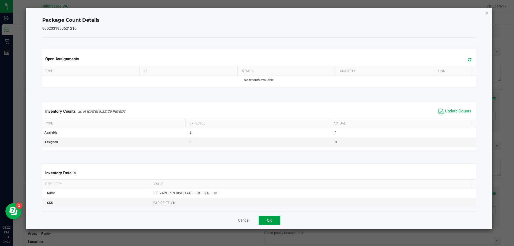
drag, startPoint x: 276, startPoint y: 221, endPoint x: 336, endPoint y: 205, distance: 61.9
click at [276, 220] on button "OK" at bounding box center [270, 220] width 22 height 9
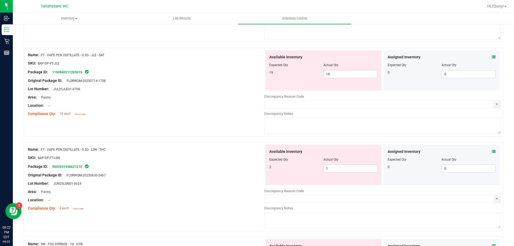
scroll to position [776, 0]
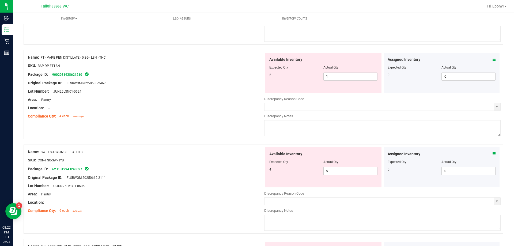
click at [492, 153] on div "Assigned Inventory Expected Qty Actual Qty 0 0 0" at bounding box center [441, 167] width 116 height 40
click at [492, 153] on icon at bounding box center [494, 154] width 4 height 4
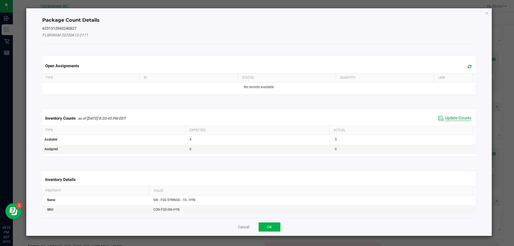
click at [454, 119] on span "Update Counts" at bounding box center [458, 118] width 26 height 5
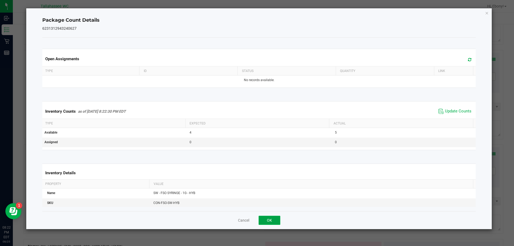
click at [278, 222] on button "OK" at bounding box center [270, 220] width 22 height 9
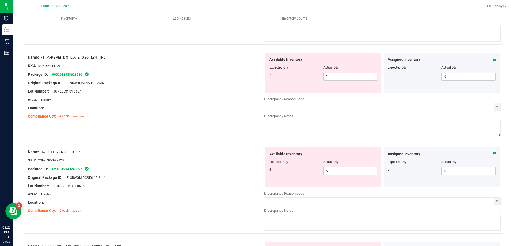
scroll to position [883, 0]
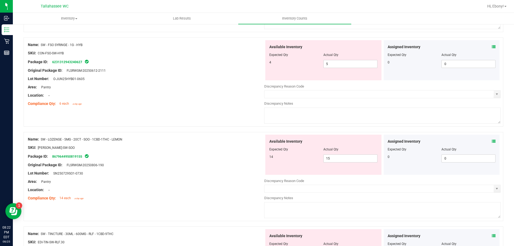
click at [491, 141] on div "Assigned Inventory Expected Qty Actual Qty 0 0 0" at bounding box center [441, 155] width 116 height 40
click at [492, 141] on icon at bounding box center [494, 141] width 4 height 4
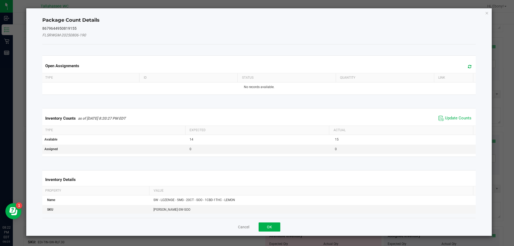
click at [461, 114] on span "Update Counts" at bounding box center [455, 118] width 36 height 8
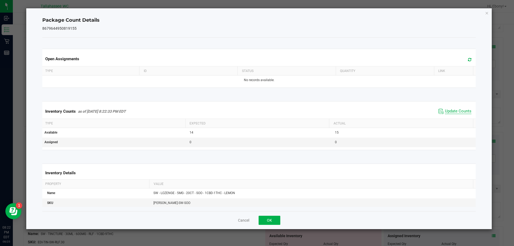
click at [458, 109] on span "Update Counts" at bounding box center [458, 111] width 26 height 5
click at [278, 223] on button "OK" at bounding box center [270, 220] width 22 height 9
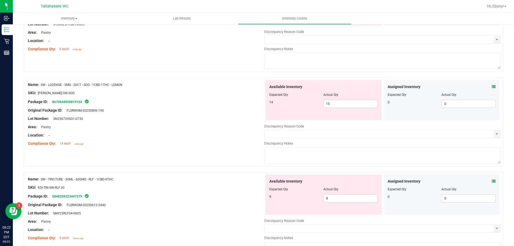
scroll to position [963, 0]
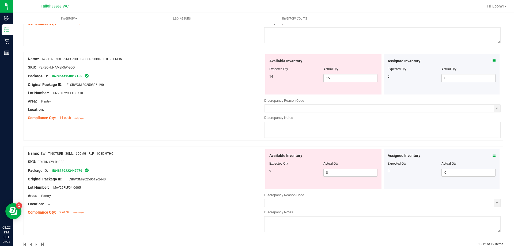
click at [492, 155] on div "Assigned Inventory Expected Qty Actual Qty 0 0 0" at bounding box center [441, 169] width 116 height 40
click at [492, 155] on icon at bounding box center [494, 156] width 4 height 4
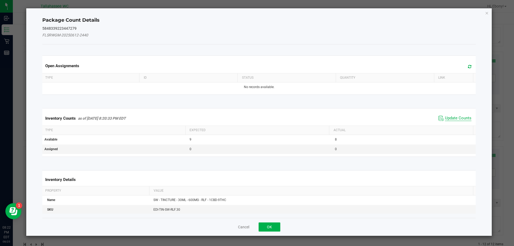
click at [452, 116] on span "Update Counts" at bounding box center [458, 118] width 26 height 5
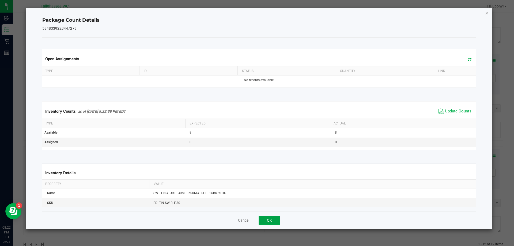
click at [276, 222] on button "OK" at bounding box center [270, 220] width 22 height 9
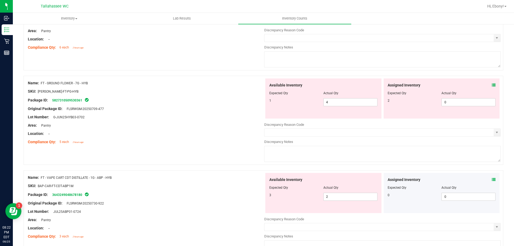
scroll to position [0, 0]
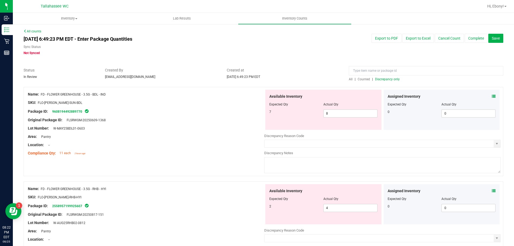
click at [393, 79] on span "Discrepancy only" at bounding box center [387, 79] width 25 height 4
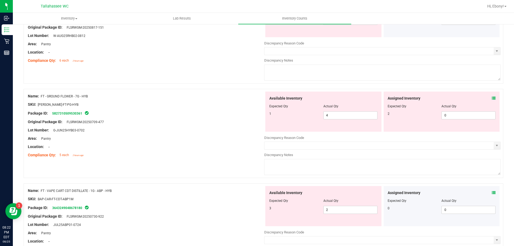
scroll to position [187, 0]
click at [492, 97] on icon at bounding box center [494, 98] width 4 height 4
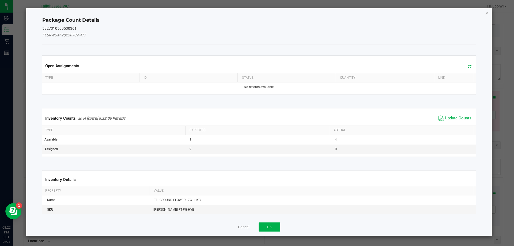
click at [457, 117] on span "Update Counts" at bounding box center [458, 118] width 26 height 5
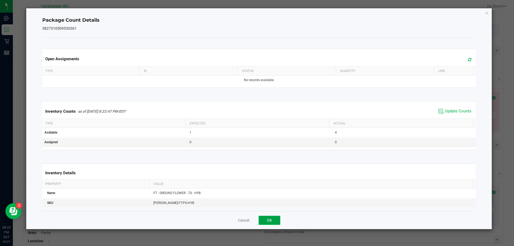
click at [278, 219] on button "OK" at bounding box center [270, 220] width 22 height 9
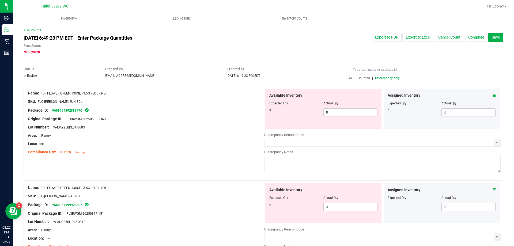
scroll to position [0, 0]
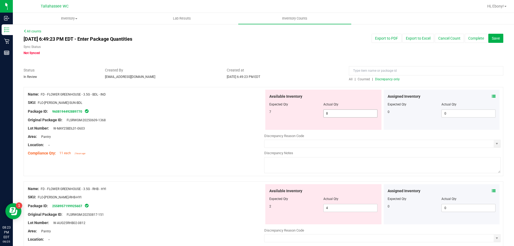
click at [342, 113] on input "8" at bounding box center [351, 113] width 54 height 7
type input "7"
click at [230, 120] on div "Original Package ID: FLSRWGM-20250609-1368" at bounding box center [146, 120] width 236 height 6
type input "7"
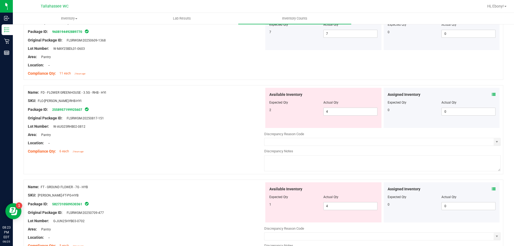
scroll to position [81, 0]
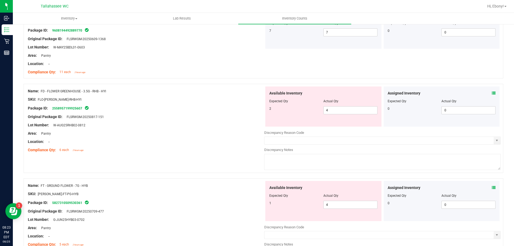
click at [492, 93] on icon at bounding box center [494, 93] width 4 height 4
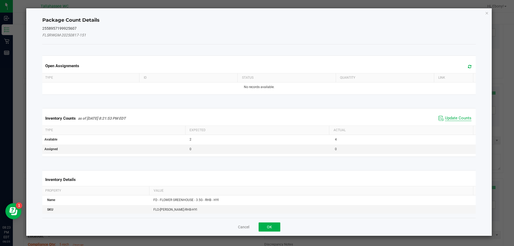
click at [458, 117] on span "Update Counts" at bounding box center [458, 118] width 26 height 5
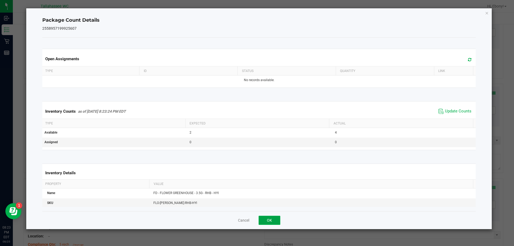
click at [275, 216] on button "OK" at bounding box center [270, 220] width 22 height 9
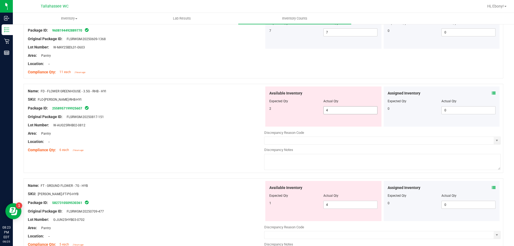
click at [343, 111] on input "4" at bounding box center [351, 110] width 54 height 7
type input "2"
click at [229, 108] on div "Package ID: 2558957199925607" at bounding box center [146, 108] width 236 height 6
type input "2"
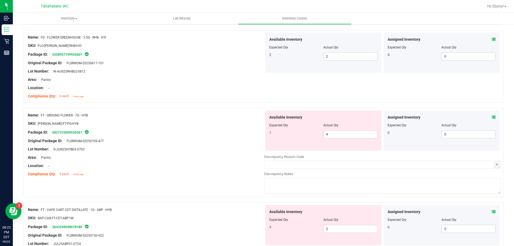
scroll to position [151, 0]
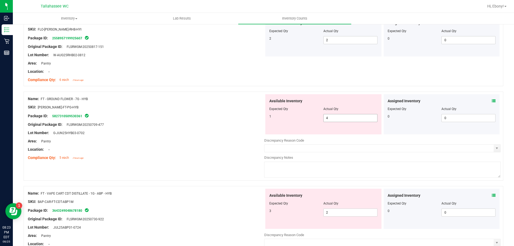
click at [348, 115] on input "4" at bounding box center [351, 117] width 54 height 7
type input "1"
click at [209, 131] on div "Lot Number: G-JUN25HYB03-0702" at bounding box center [146, 133] width 236 height 6
type input "1"
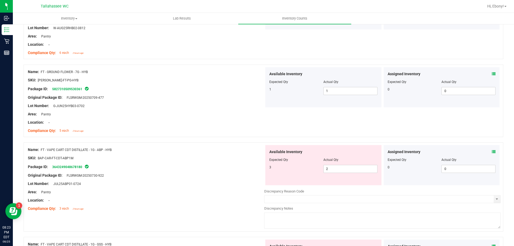
scroll to position [179, 0]
click at [492, 150] on icon at bounding box center [494, 151] width 4 height 4
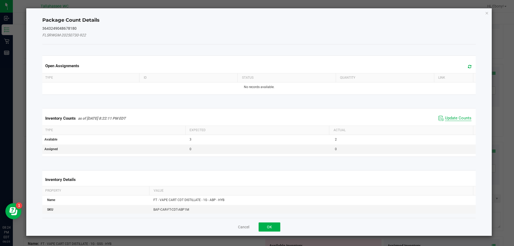
click at [450, 118] on span "Update Counts" at bounding box center [458, 118] width 26 height 5
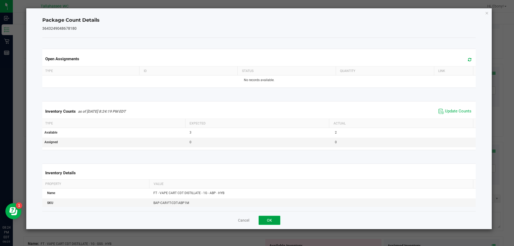
click at [278, 219] on button "OK" at bounding box center [270, 220] width 22 height 9
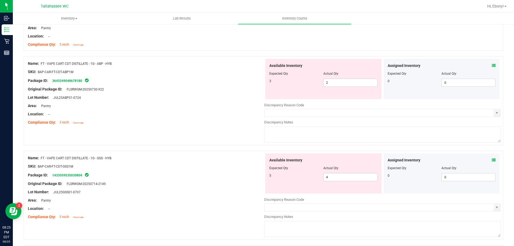
scroll to position [260, 0]
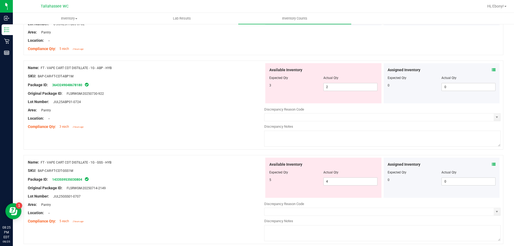
click at [492, 71] on icon at bounding box center [494, 70] width 4 height 4
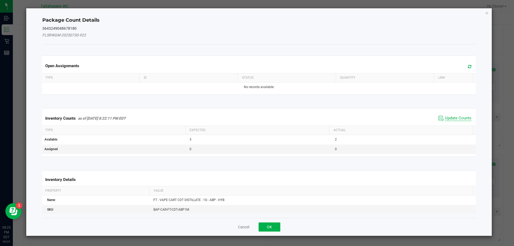
click at [453, 120] on span "Update Counts" at bounding box center [458, 118] width 26 height 5
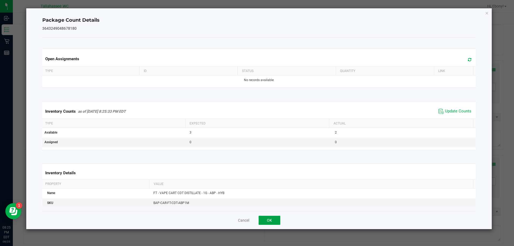
click at [271, 218] on button "OK" at bounding box center [270, 220] width 22 height 9
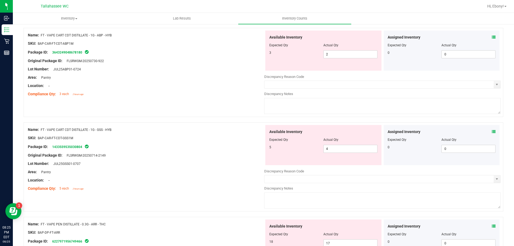
scroll to position [296, 0]
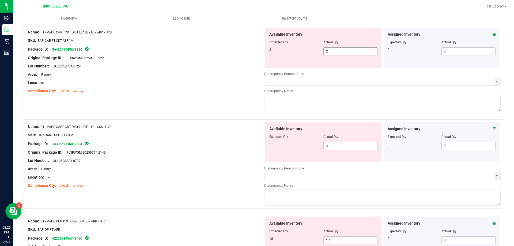
click at [341, 53] on input "2" at bounding box center [351, 51] width 54 height 7
type input "3"
click at [219, 57] on div "Original Package ID: FLSRWGM-20250730-922" at bounding box center [146, 58] width 236 height 6
type input "3"
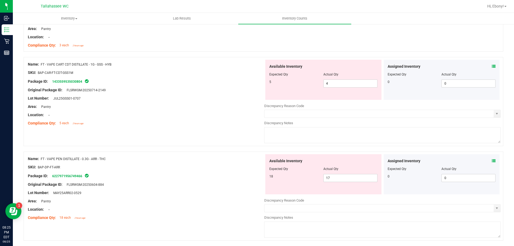
scroll to position [348, 0]
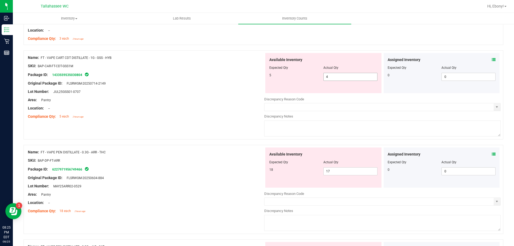
click at [339, 75] on input "4" at bounding box center [351, 76] width 54 height 7
click at [332, 172] on input "17" at bounding box center [351, 171] width 54 height 7
type input "18"
click at [198, 154] on div "Name: FT - VAPE PEN DISTILLATE - 0.3G - ARR - THC" at bounding box center [146, 152] width 236 height 6
type input "18"
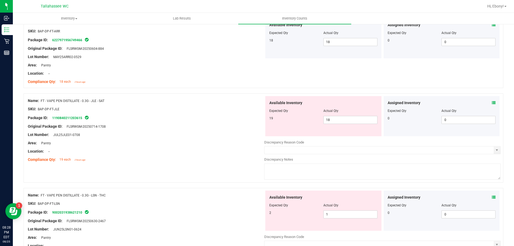
scroll to position [478, 0]
click at [343, 116] on input "18" at bounding box center [351, 119] width 54 height 7
type input "19"
click at [228, 119] on div "Package ID: 1190840211203615" at bounding box center [146, 117] width 236 height 6
type input "19"
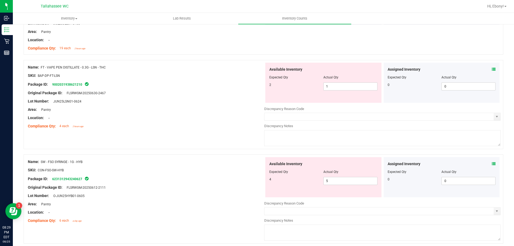
scroll to position [590, 0]
click at [492, 68] on icon at bounding box center [494, 69] width 4 height 4
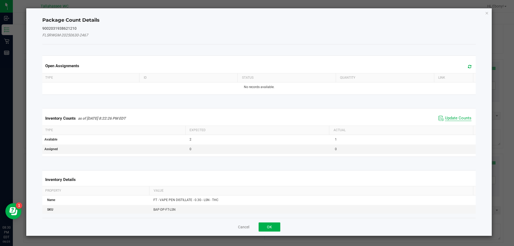
click at [454, 116] on span "Update Counts" at bounding box center [458, 118] width 26 height 5
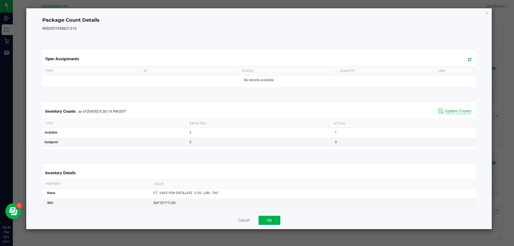
click at [449, 114] on span "Update Counts" at bounding box center [458, 111] width 26 height 5
click at [271, 217] on button "OK" at bounding box center [270, 220] width 22 height 9
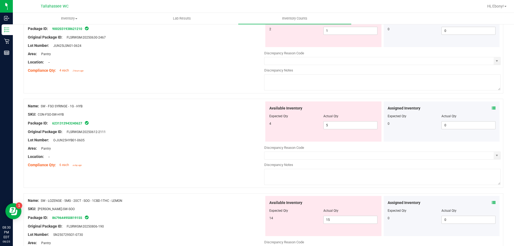
scroll to position [661, 0]
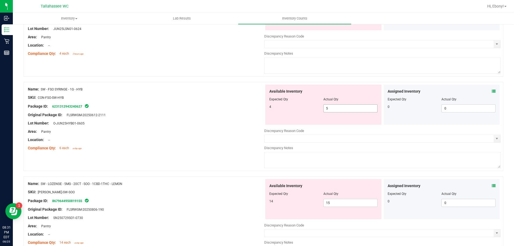
click at [351, 108] on input "5" at bounding box center [351, 108] width 54 height 7
type input "4"
click at [210, 111] on div at bounding box center [146, 110] width 236 height 3
type input "4"
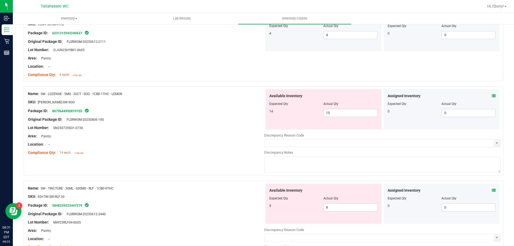
scroll to position [781, 0]
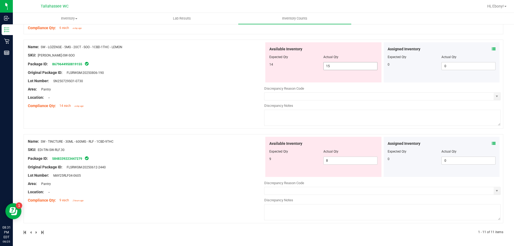
click at [350, 65] on input "15" at bounding box center [351, 65] width 54 height 7
type input "14"
click at [223, 77] on div "Name: SW - LOZENGE - 5MG - 20CT - SOO - 1CBD-1THC - LEMON SKU: EDI-LOZ-SW-SOO P…" at bounding box center [146, 76] width 236 height 68
type input "14"
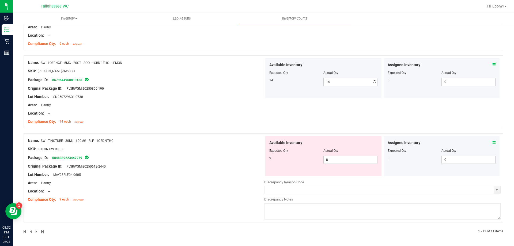
scroll to position [766, 0]
click at [337, 158] on span "8 8" at bounding box center [350, 160] width 54 height 8
type input "9"
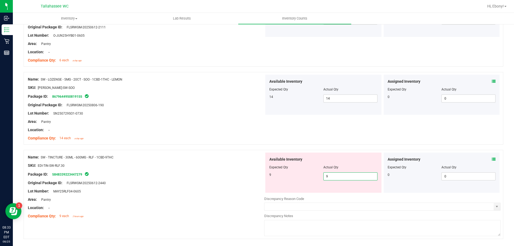
click at [250, 157] on div "Name: SW - TINCTURE - 30ML - 600MG - RLF - 1CBD-9THC SKU: EDI-TIN-SW-RLF.30 Pac…" at bounding box center [146, 187] width 236 height 68
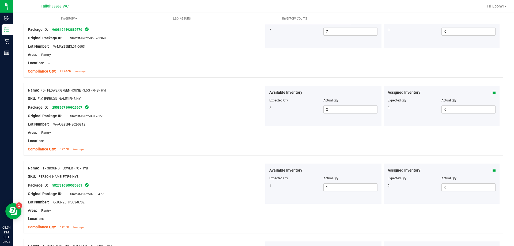
scroll to position [0, 0]
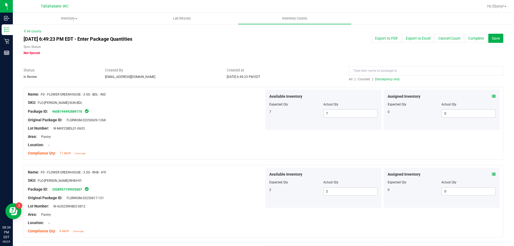
click at [389, 80] on span "Discrepancy only" at bounding box center [387, 79] width 25 height 4
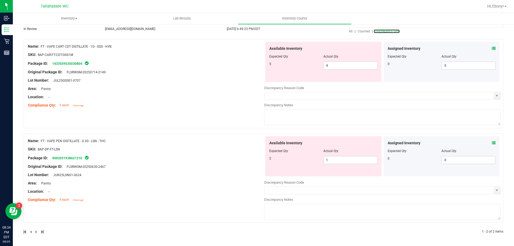
scroll to position [48, 0]
click at [492, 143] on icon at bounding box center [494, 143] width 4 height 4
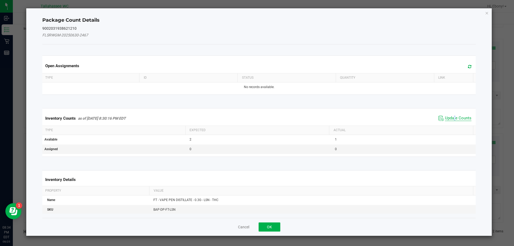
click at [451, 116] on span "Update Counts" at bounding box center [458, 118] width 26 height 5
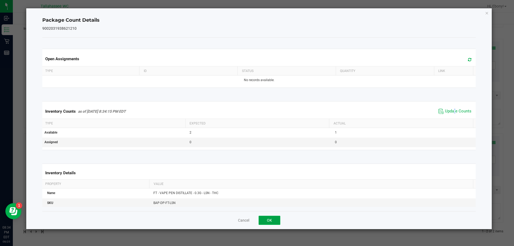
click at [274, 222] on button "OK" at bounding box center [270, 220] width 22 height 9
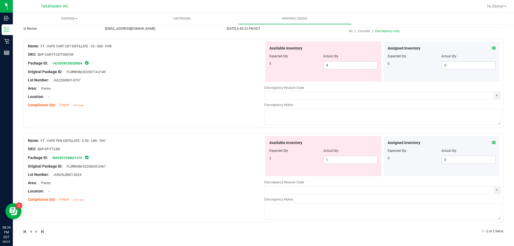
click at [492, 47] on icon at bounding box center [494, 48] width 4 height 4
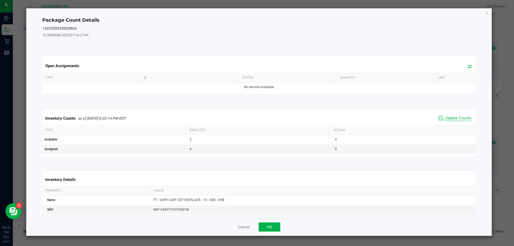
click at [453, 119] on span "Update Counts" at bounding box center [458, 118] width 26 height 5
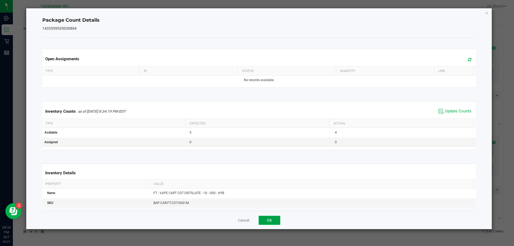
click at [269, 224] on button "OK" at bounding box center [270, 220] width 22 height 9
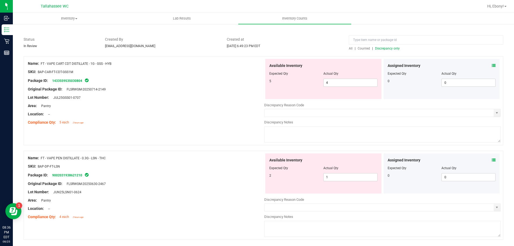
scroll to position [21, 0]
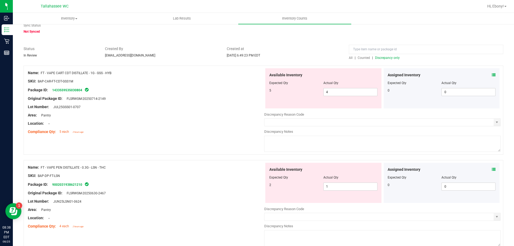
click at [492, 75] on icon at bounding box center [494, 75] width 4 height 4
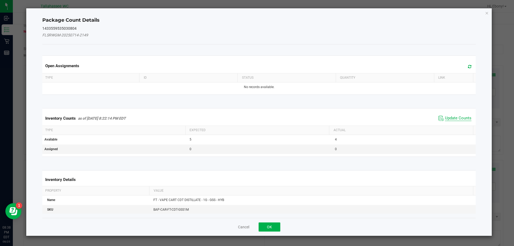
click at [452, 116] on span "Update Counts" at bounding box center [458, 118] width 26 height 5
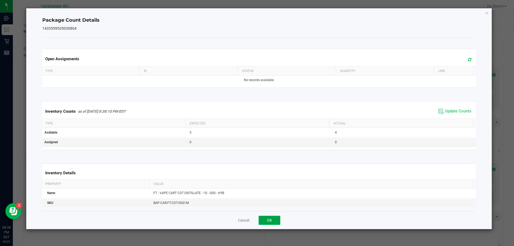
click at [275, 217] on button "OK" at bounding box center [270, 220] width 22 height 9
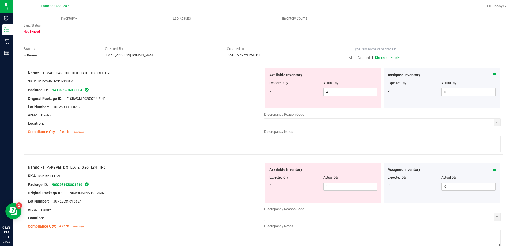
click at [492, 170] on icon at bounding box center [494, 170] width 4 height 4
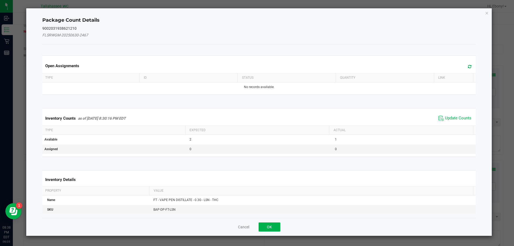
click at [454, 114] on span "Update Counts" at bounding box center [455, 118] width 36 height 8
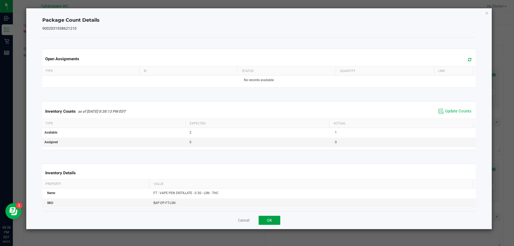
click at [275, 221] on button "OK" at bounding box center [270, 220] width 22 height 9
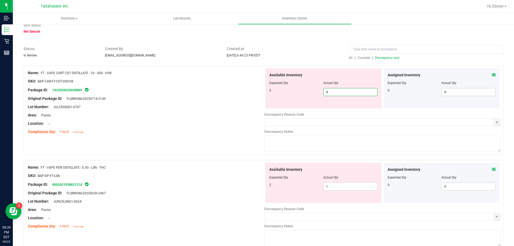
click at [354, 90] on span "4 4" at bounding box center [350, 92] width 54 height 8
click at [354, 90] on input "4" at bounding box center [351, 91] width 54 height 7
type input "5"
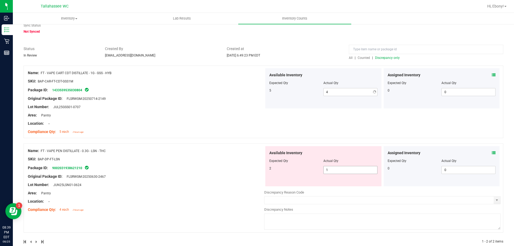
type input "5"
click at [357, 187] on div "Available Inventory Expected Qty Actual Qty 2 1 1" at bounding box center [382, 188] width 236 height 85
click at [357, 187] on div at bounding box center [382, 186] width 236 height 1
click at [358, 173] on span "1 1" at bounding box center [350, 170] width 54 height 8
click at [358, 172] on input "1" at bounding box center [351, 169] width 54 height 7
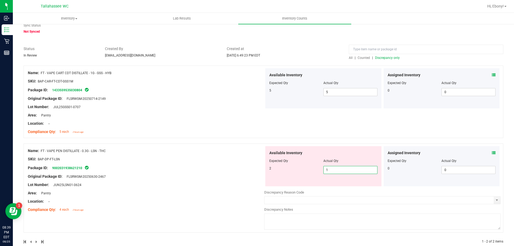
type input "2"
click at [218, 119] on div "Name: FT - VAPE CART CDT DISTILLATE - 1G - GSS - HYB SKU: BAP-CAR-FT-CDT-GSS1M …" at bounding box center [146, 102] width 236 height 68
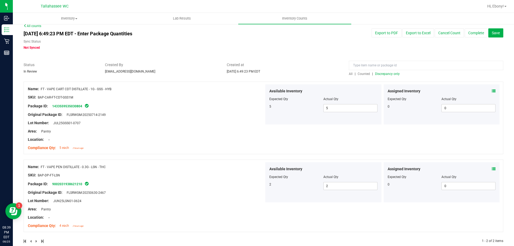
scroll to position [0, 0]
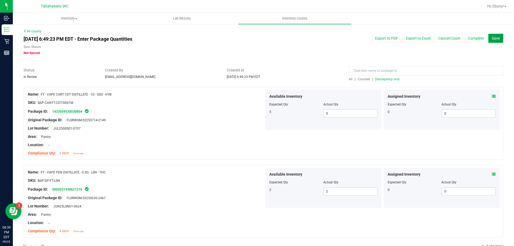
click at [492, 38] on span "Save" at bounding box center [496, 38] width 8 height 4
